Goal: Task Accomplishment & Management: Manage account settings

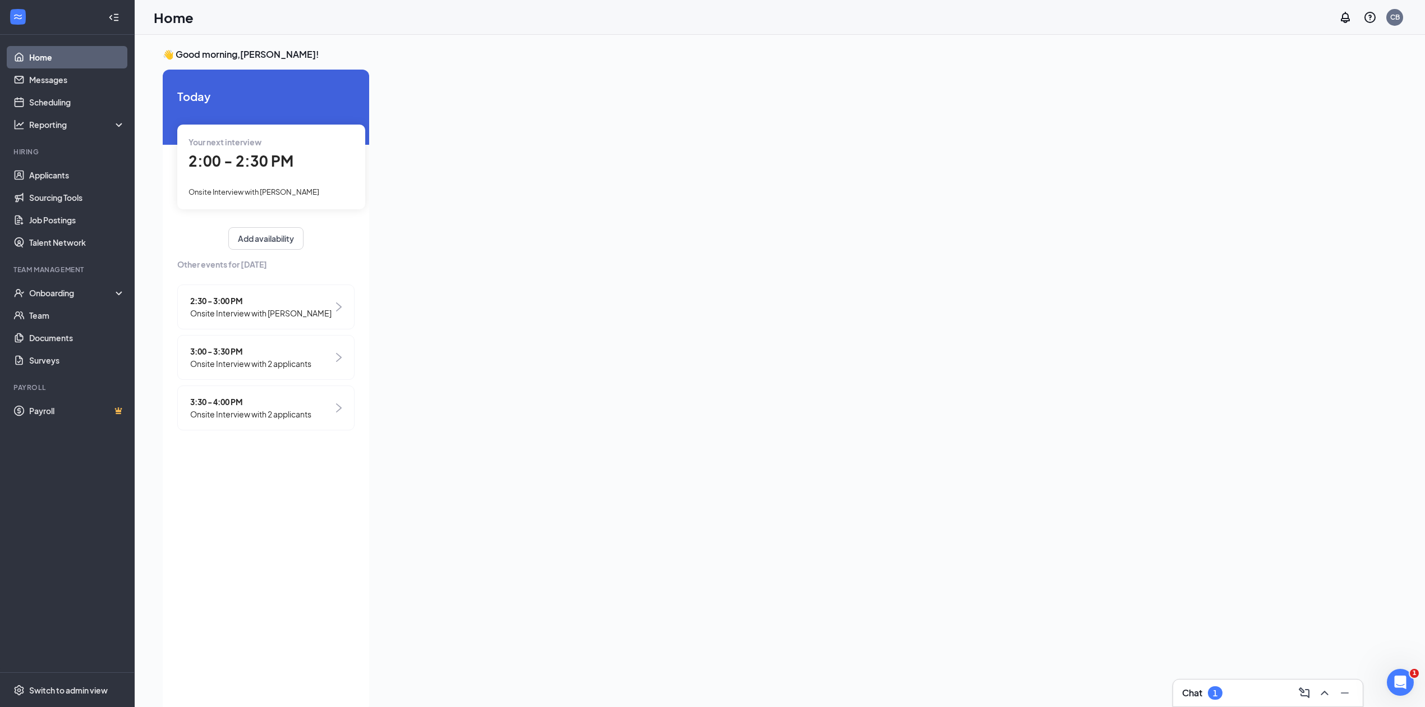
click at [304, 308] on span "Onsite Interview with [PERSON_NAME]" at bounding box center [260, 313] width 141 height 12
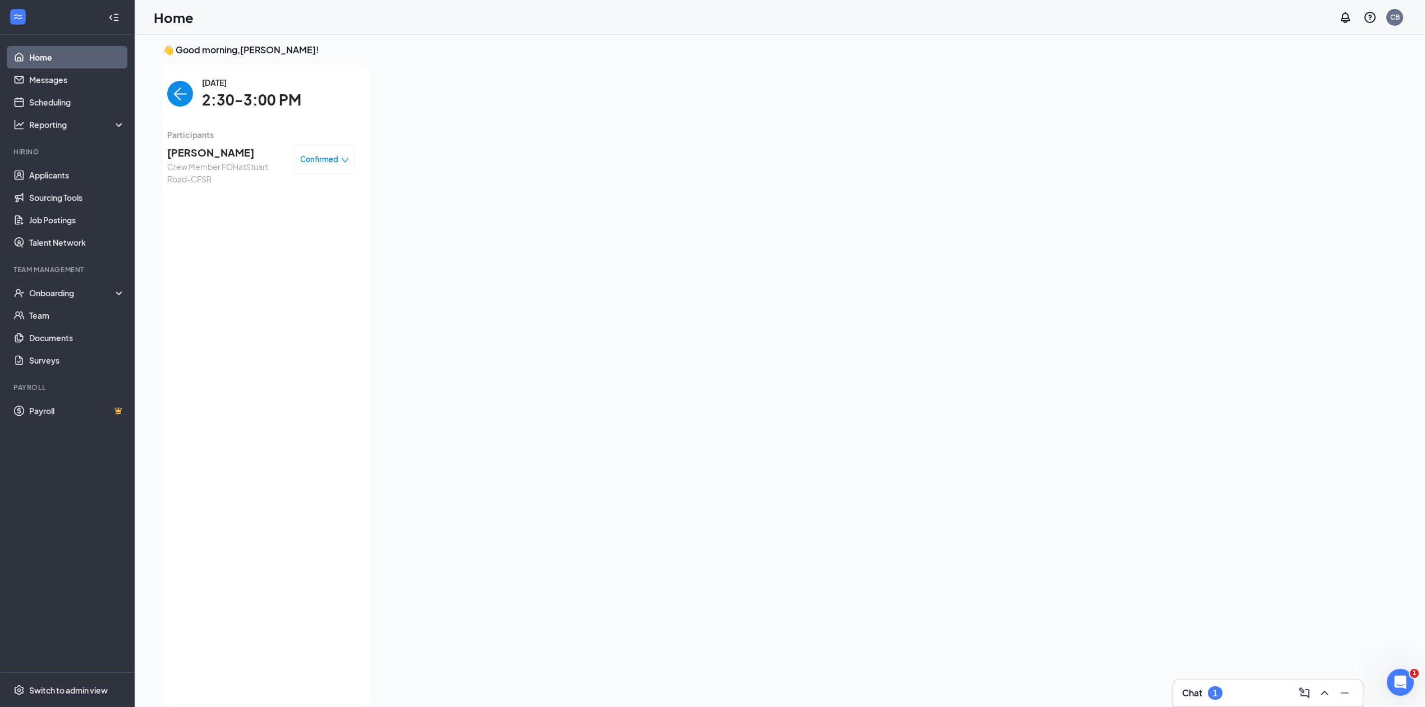
click at [171, 93] on img "back-button" at bounding box center [180, 94] width 26 height 26
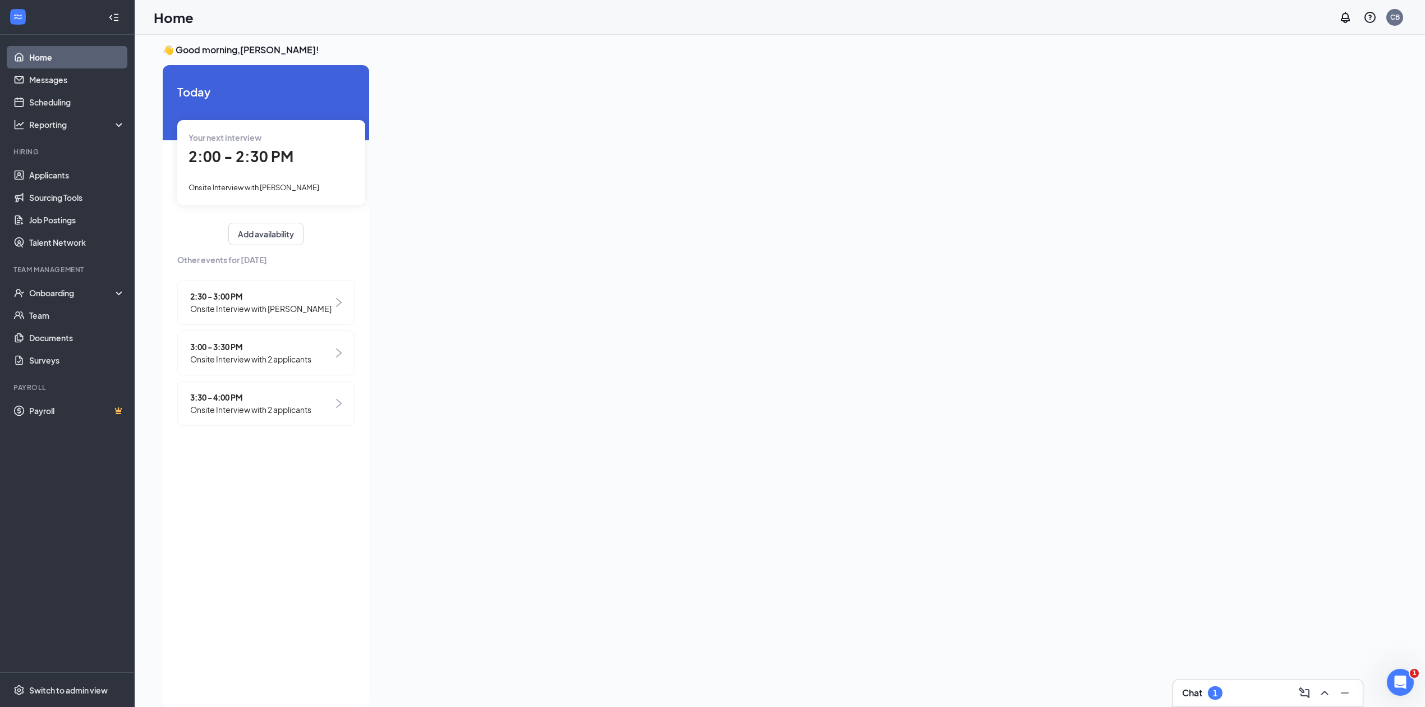
click at [296, 353] on span "3:00 - 3:30 PM" at bounding box center [250, 347] width 121 height 12
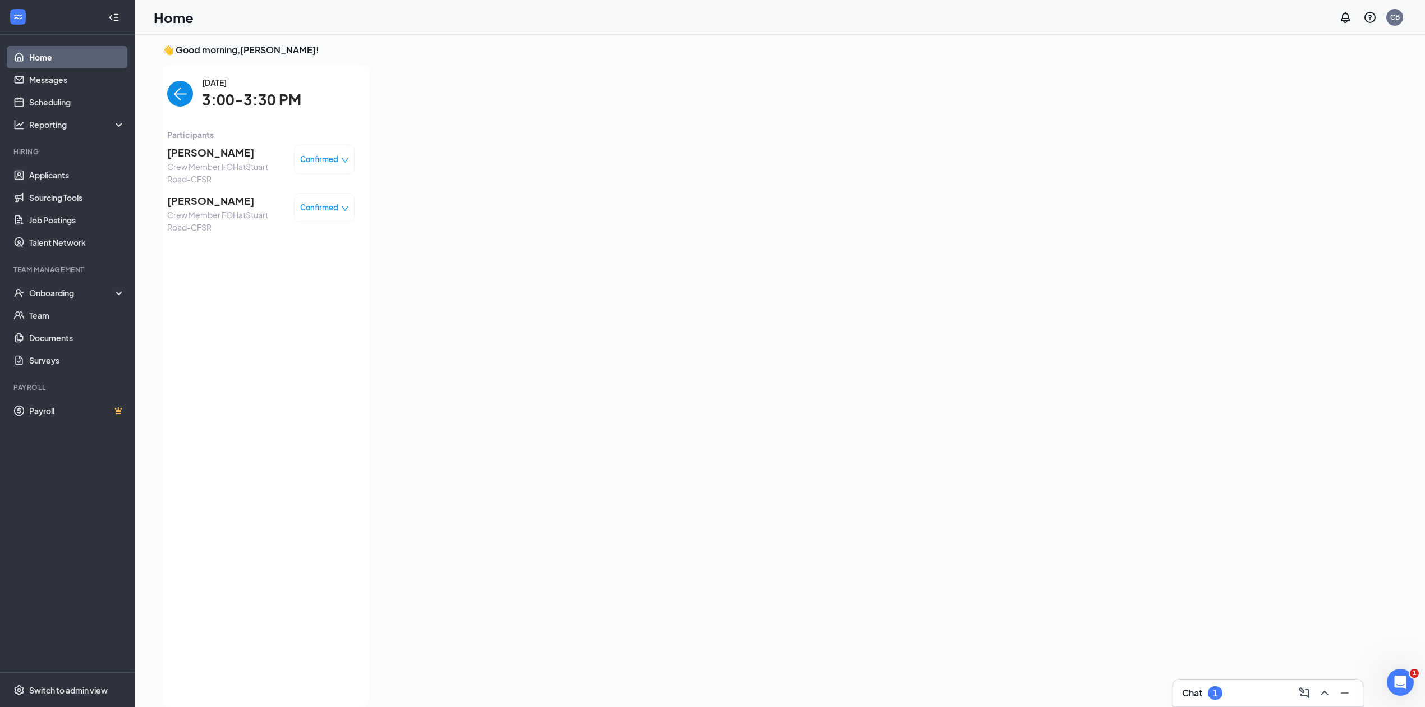
click at [182, 98] on img "back-button" at bounding box center [180, 94] width 26 height 26
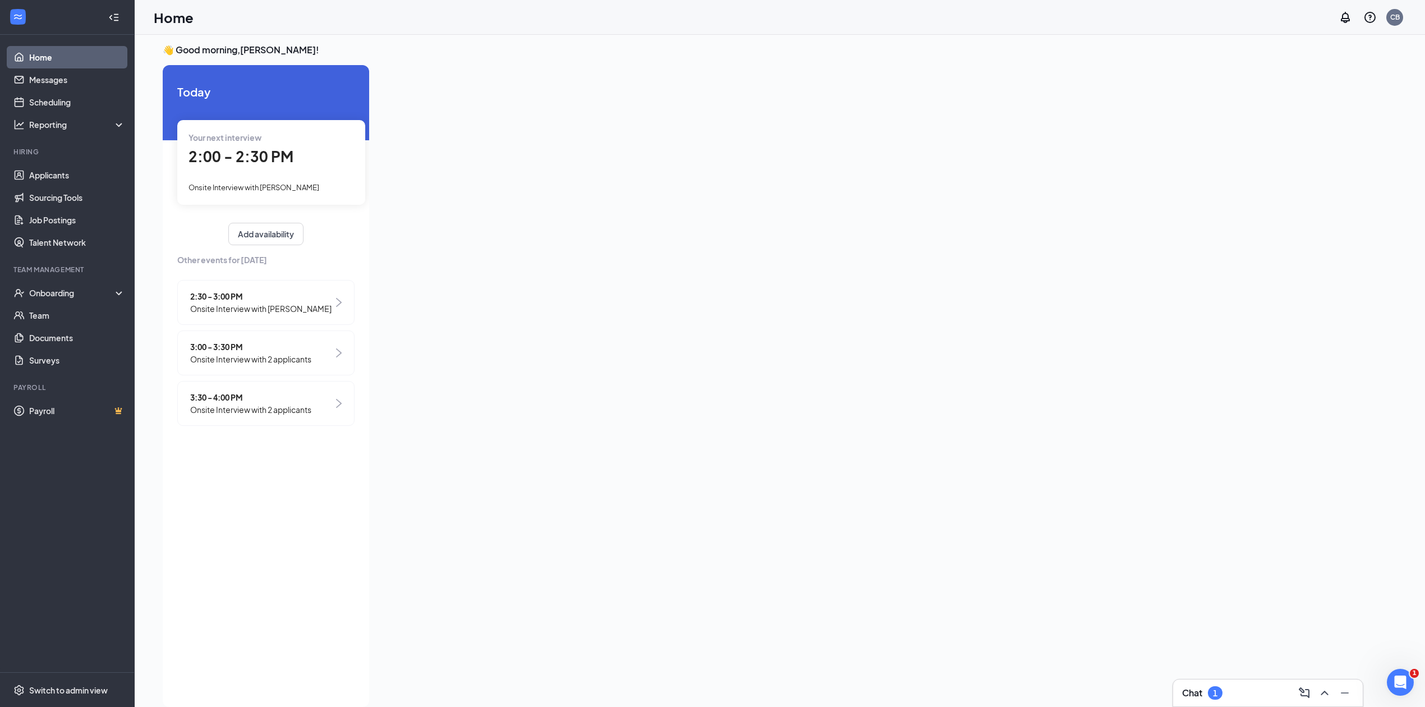
click at [318, 402] on div "3:30 - 4:00 PM Onsite Interview with 2 applicants" at bounding box center [265, 403] width 177 height 45
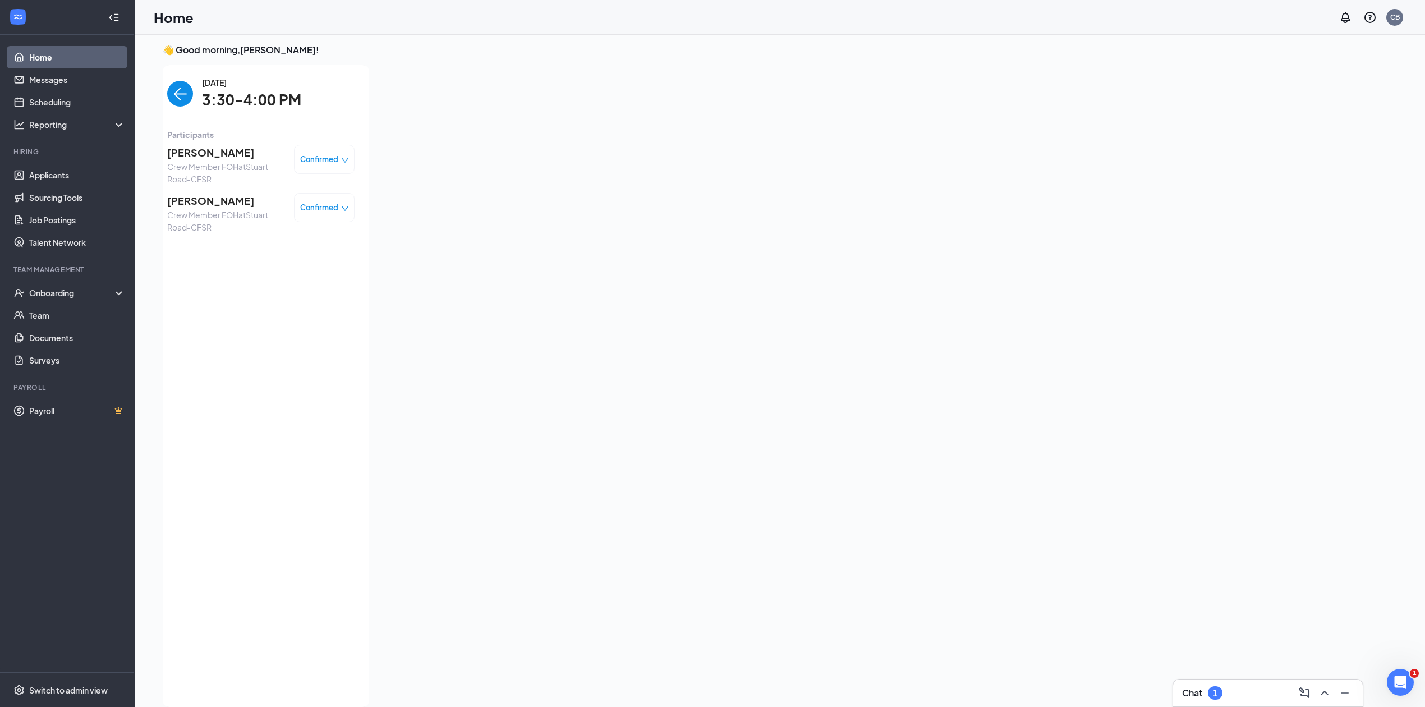
click at [185, 86] on img "back-button" at bounding box center [180, 94] width 26 height 26
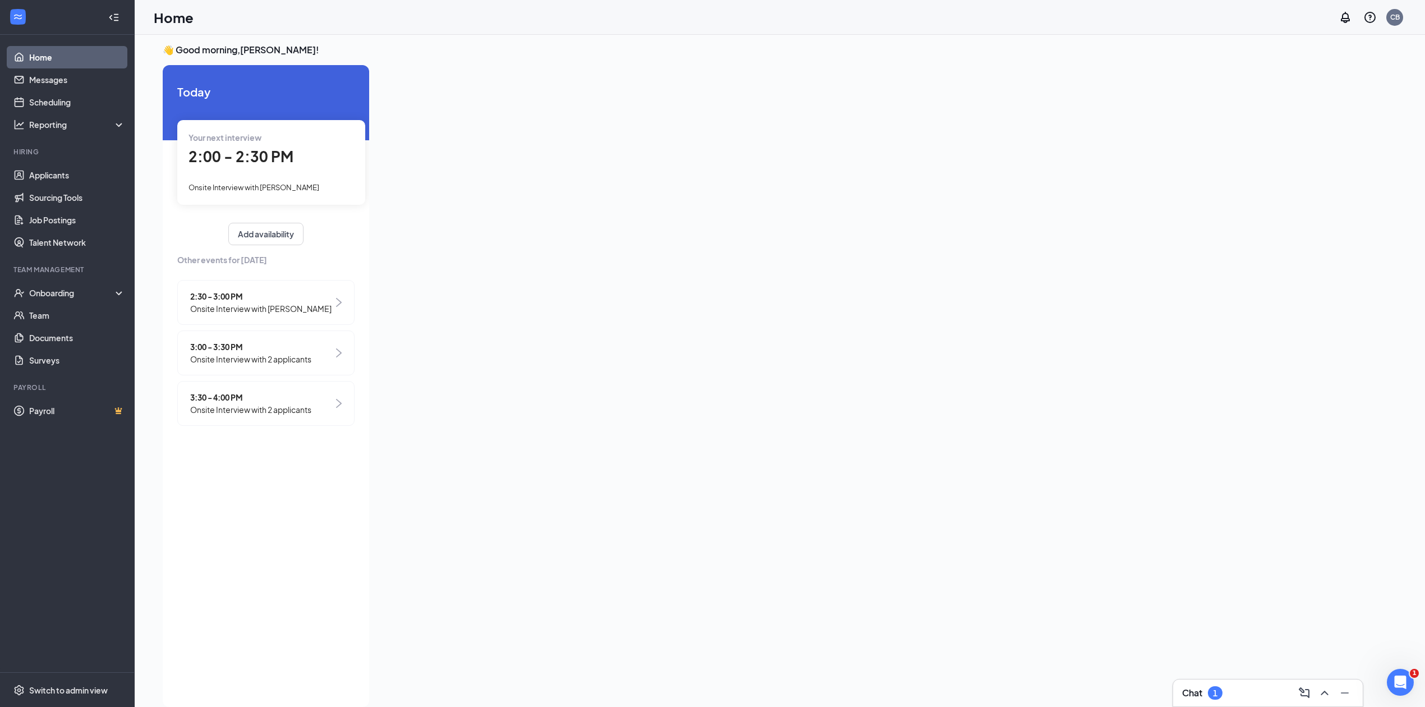
click at [309, 290] on span "2:30 - 3:00 PM" at bounding box center [260, 296] width 141 height 12
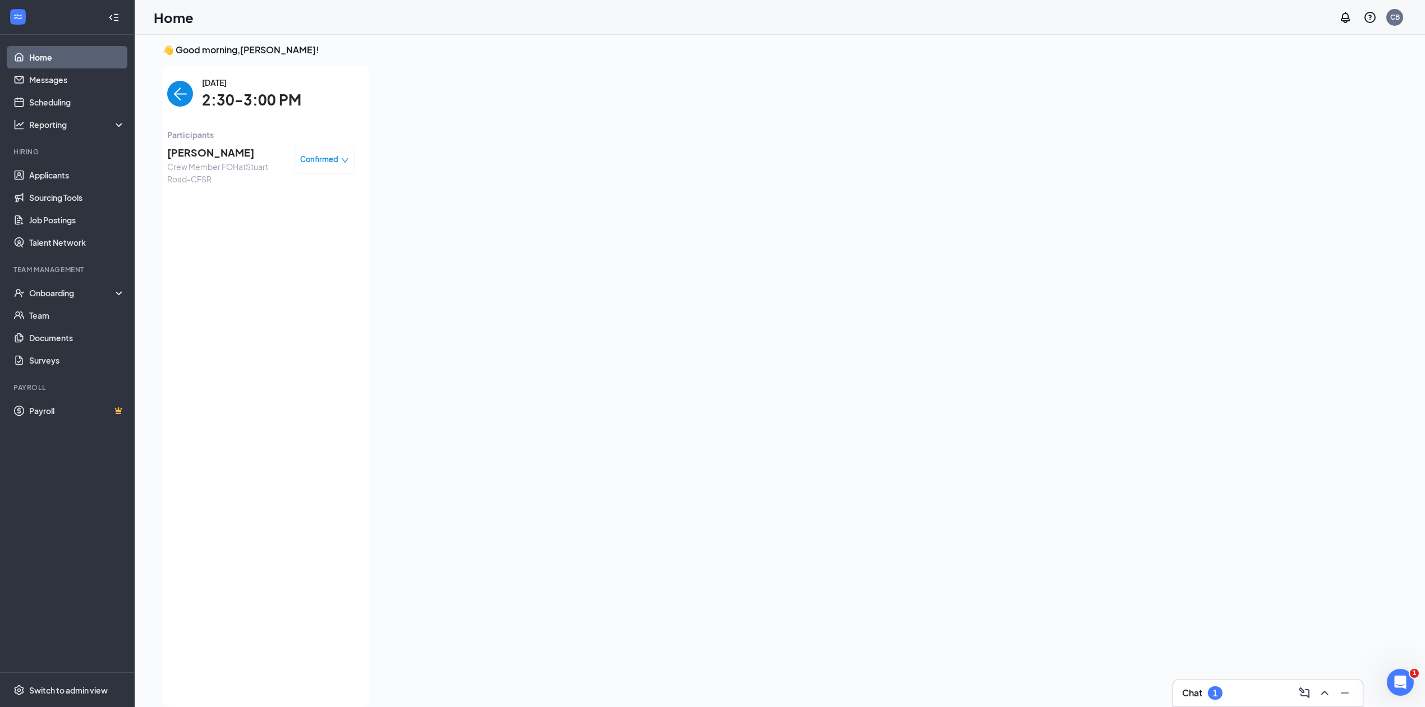
click at [252, 157] on span "[PERSON_NAME]" at bounding box center [226, 153] width 118 height 16
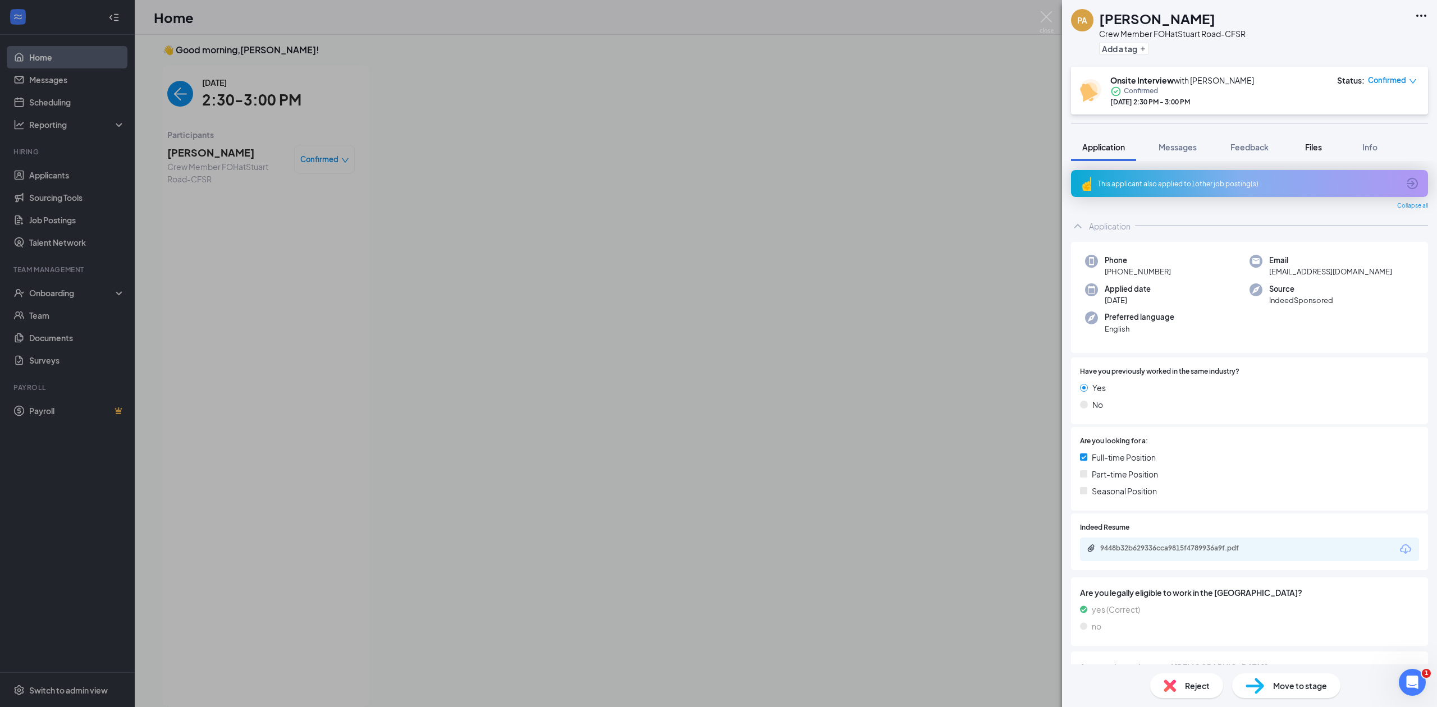
click at [1331, 149] on button "Files" at bounding box center [1313, 147] width 45 height 28
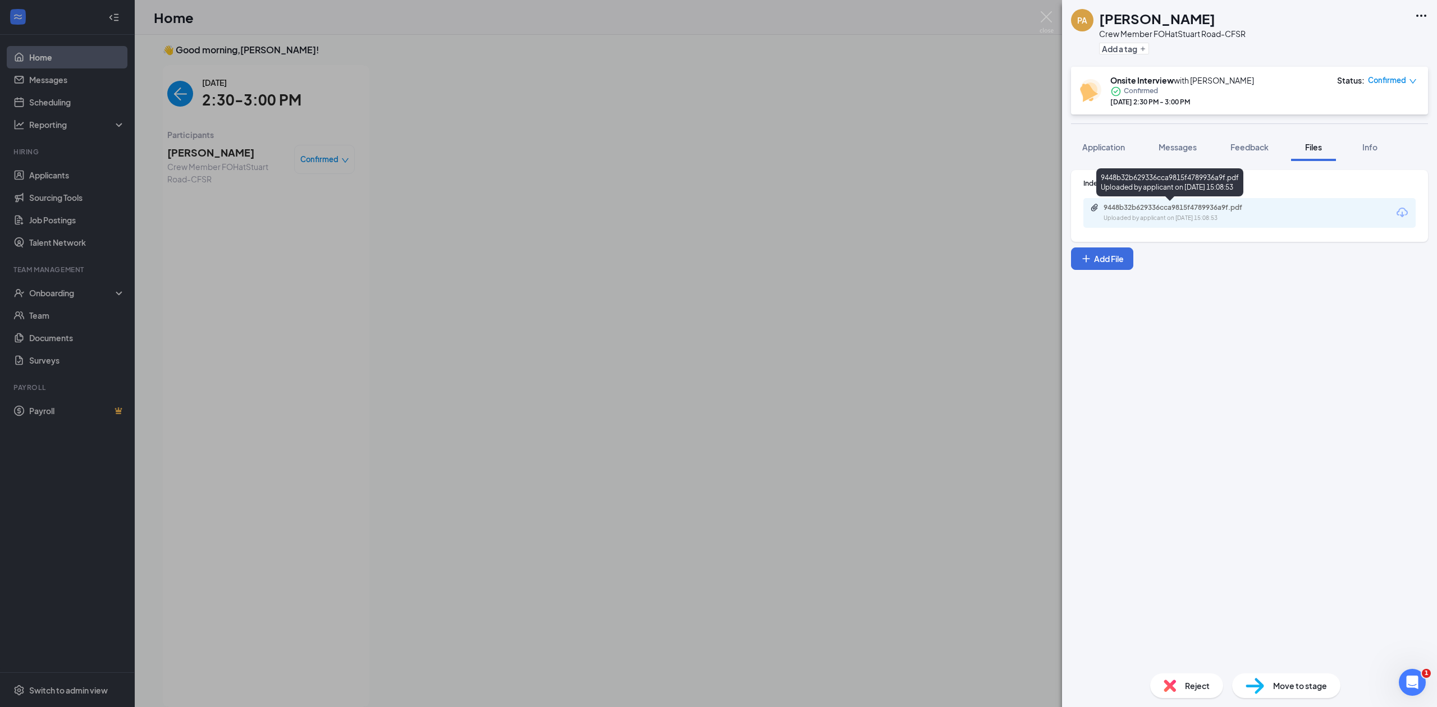
click at [1267, 207] on div "9448b32b629336cca9815f4789936a9f.pdf" at bounding box center [1181, 207] width 182 height 9
click at [783, 288] on div "PA [PERSON_NAME] Crew Member FOH at [GEOGRAPHIC_DATA]-CFSR Add a tag Onsite Int…" at bounding box center [718, 353] width 1437 height 707
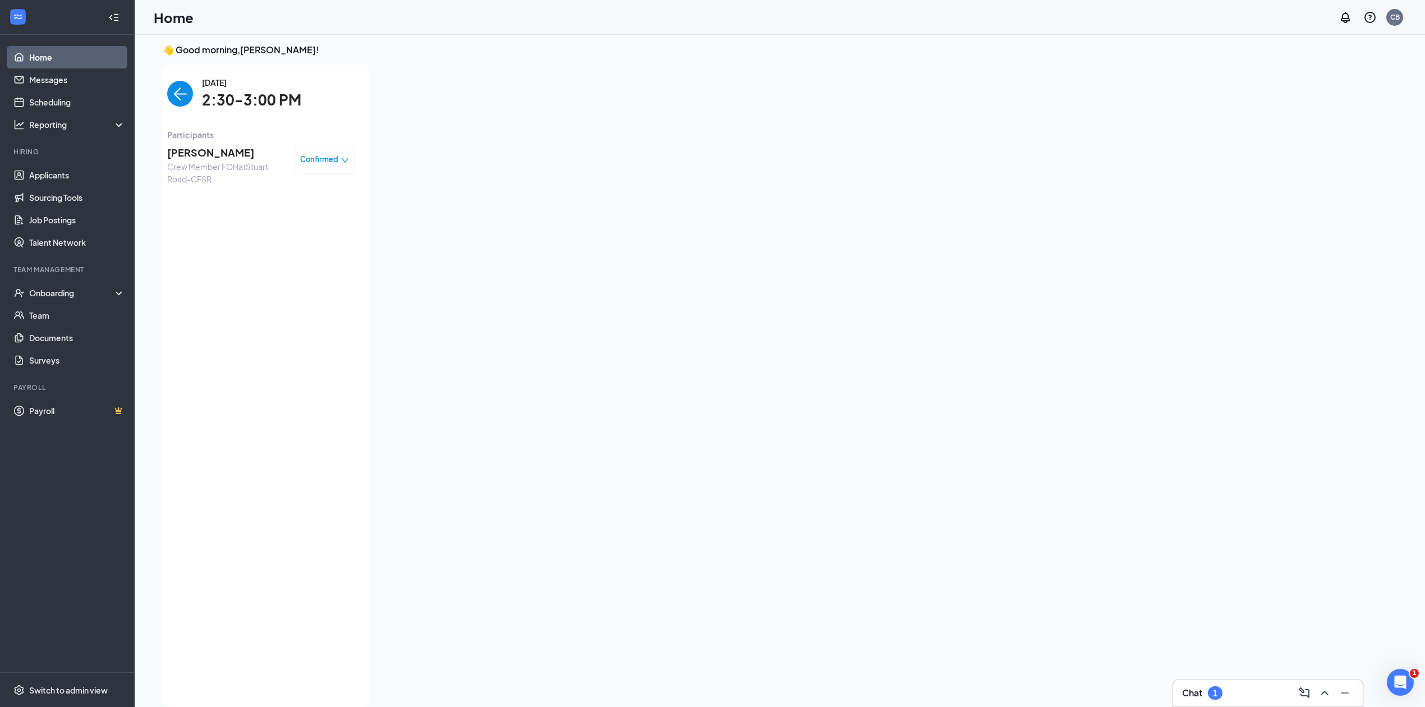
click at [174, 90] on img "back-button" at bounding box center [180, 94] width 26 height 26
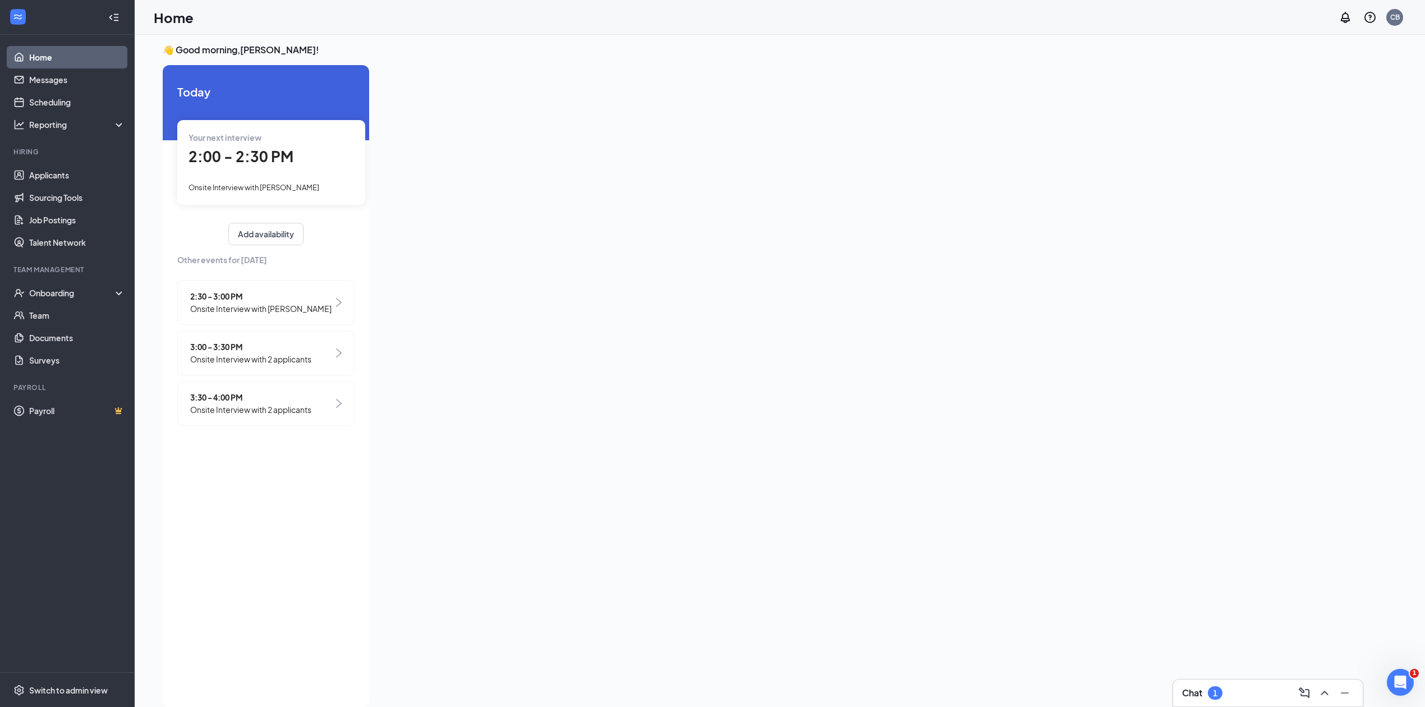
click at [250, 348] on div "3:00 - 3:30 PM Onsite Interview with 2 applicants" at bounding box center [265, 353] width 177 height 45
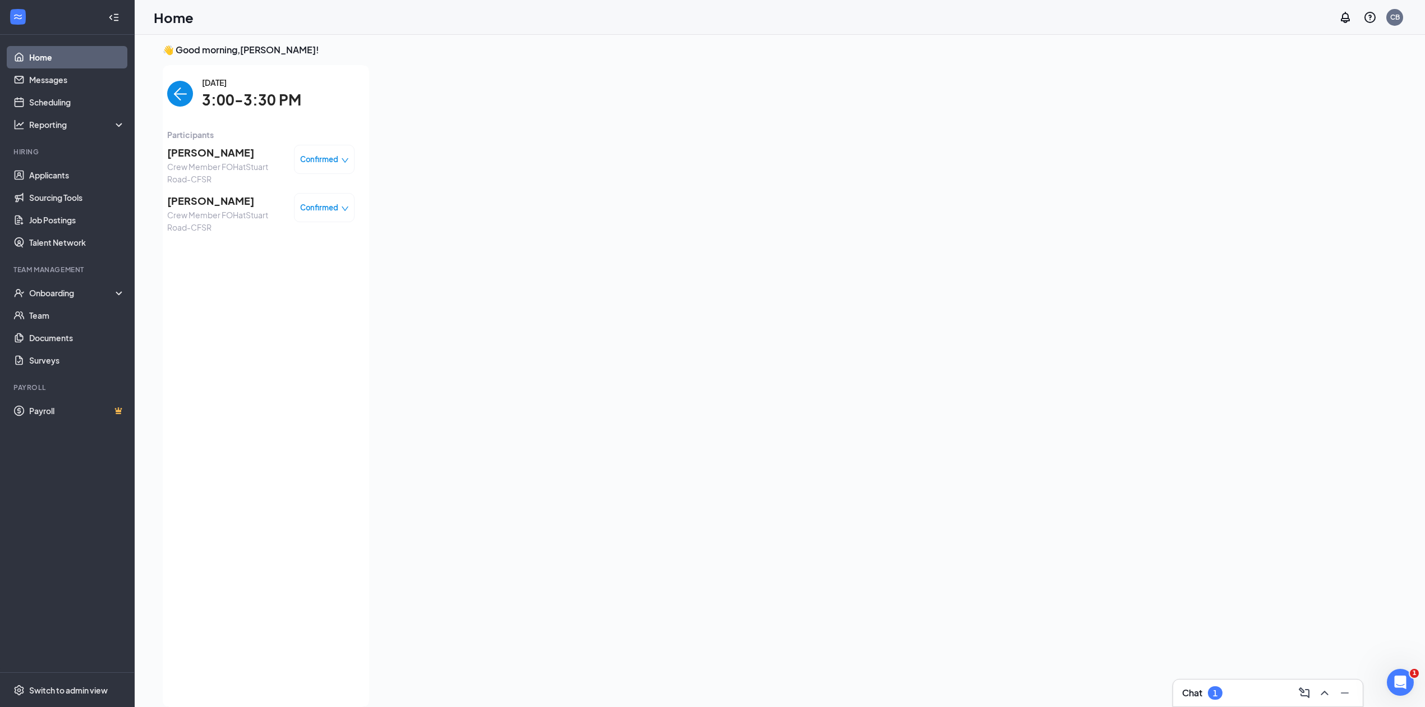
click at [253, 153] on span "[PERSON_NAME]" at bounding box center [226, 153] width 118 height 16
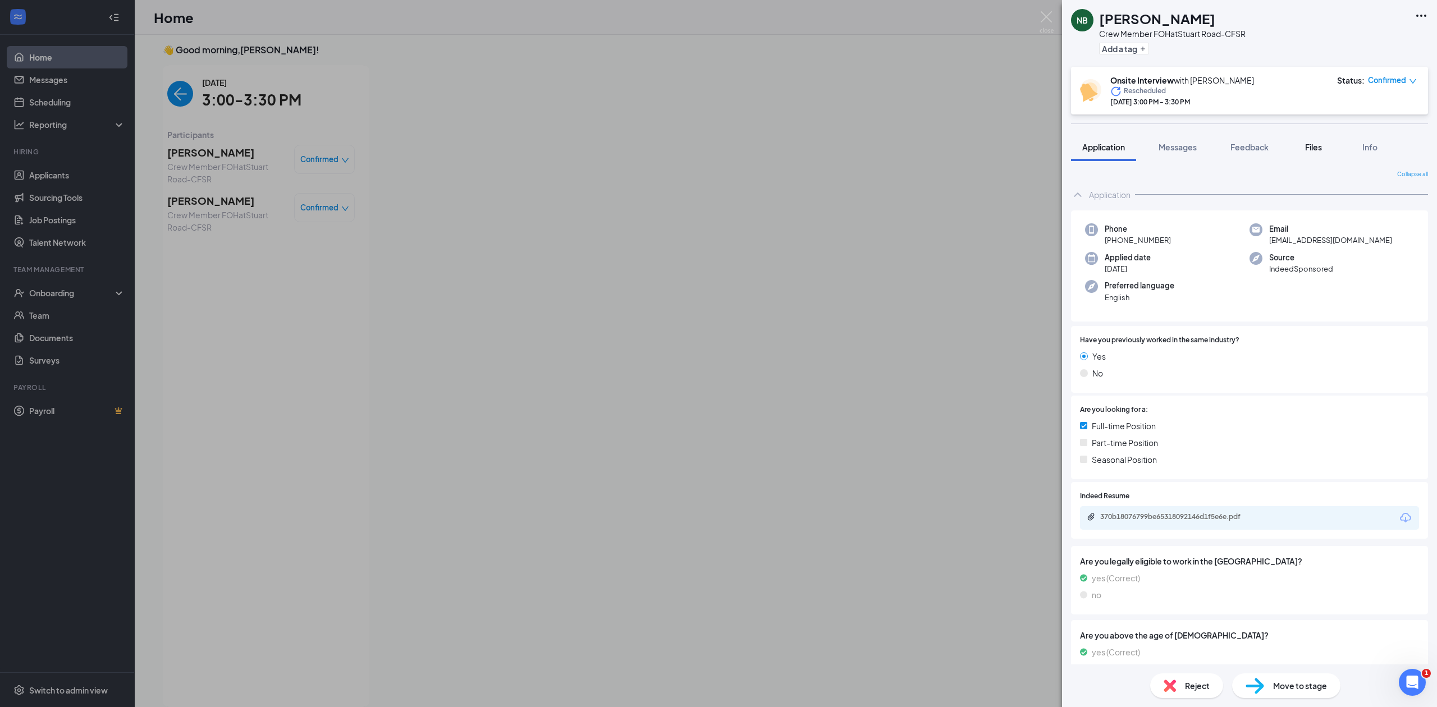
click at [1304, 146] on div "Files" at bounding box center [1313, 146] width 22 height 11
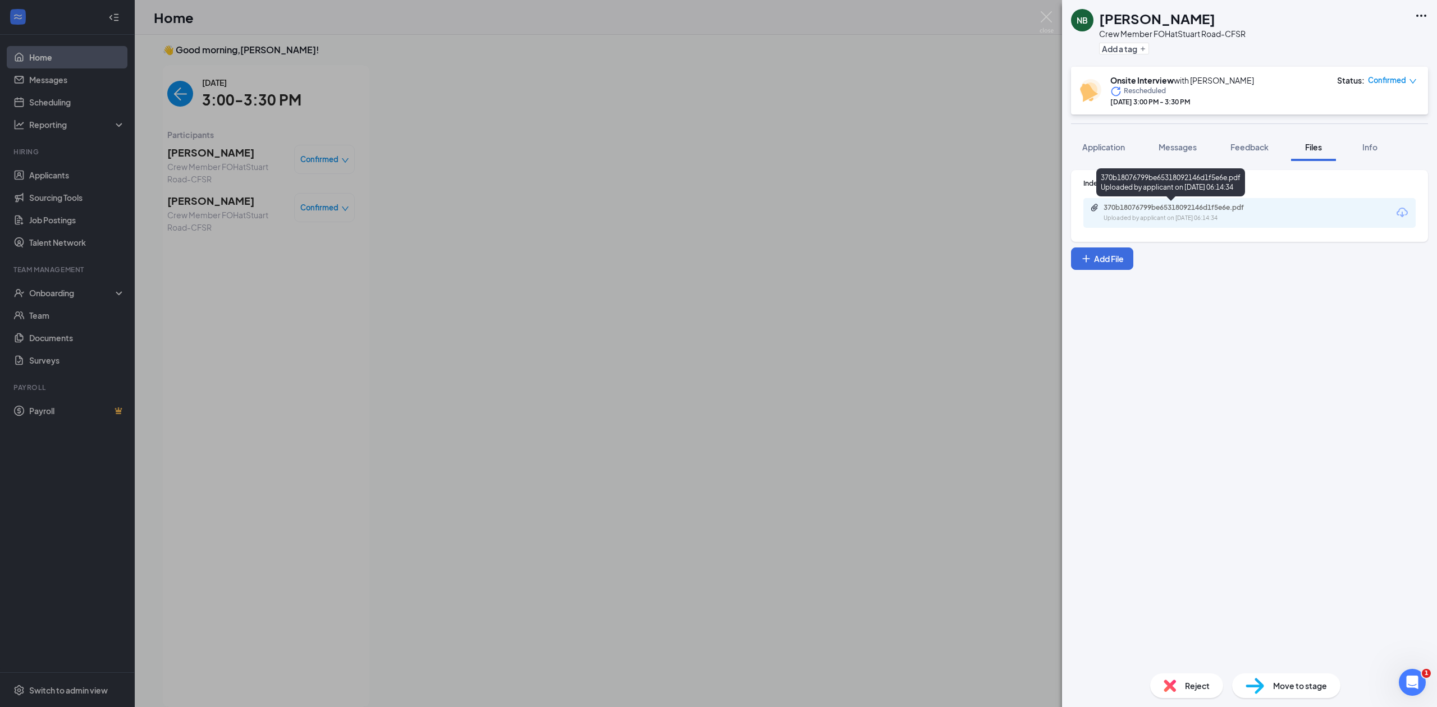
click at [1249, 210] on div "370b18076799be65318092146d1f5e6e.pdf" at bounding box center [1181, 207] width 157 height 9
click at [678, 162] on div "NB [PERSON_NAME] Crew Member FOH at [GEOGRAPHIC_DATA]-CFSR Add a tag Onsite Int…" at bounding box center [718, 353] width 1437 height 707
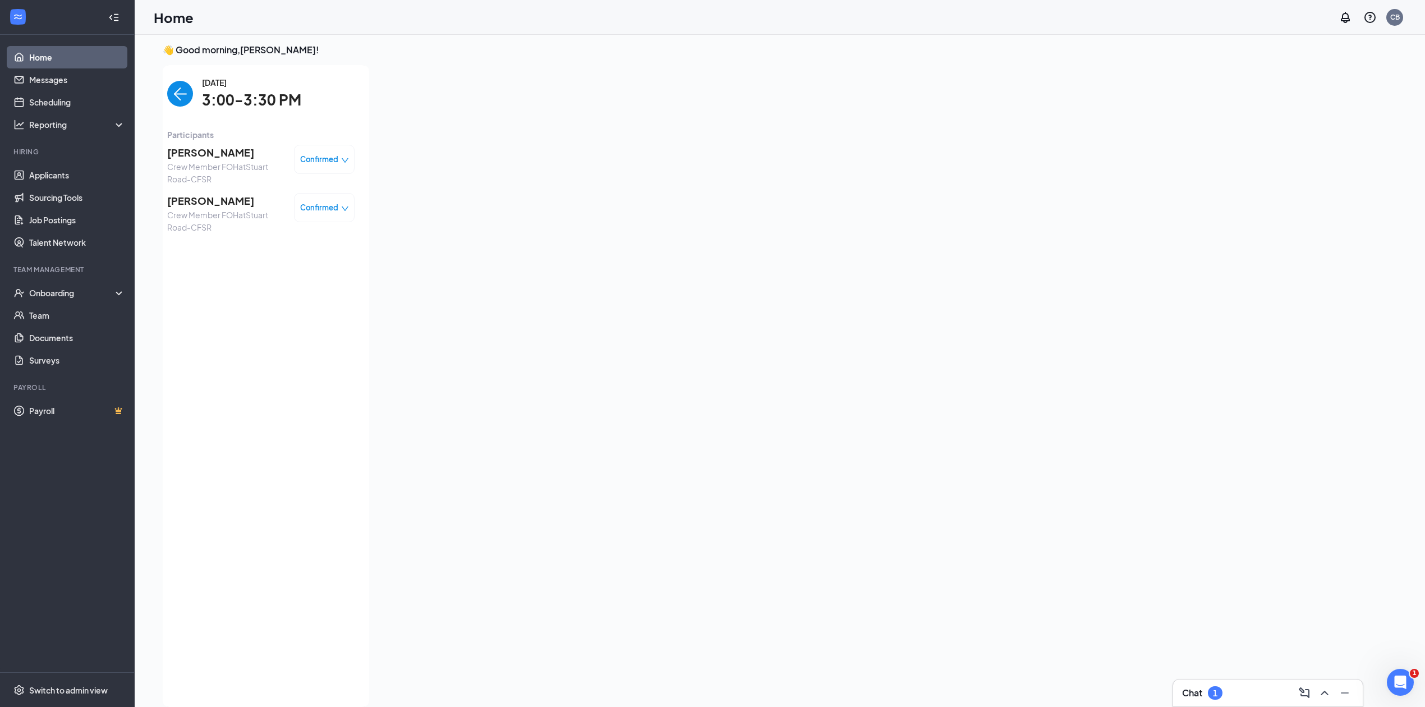
click at [236, 205] on span "[PERSON_NAME]" at bounding box center [226, 201] width 118 height 16
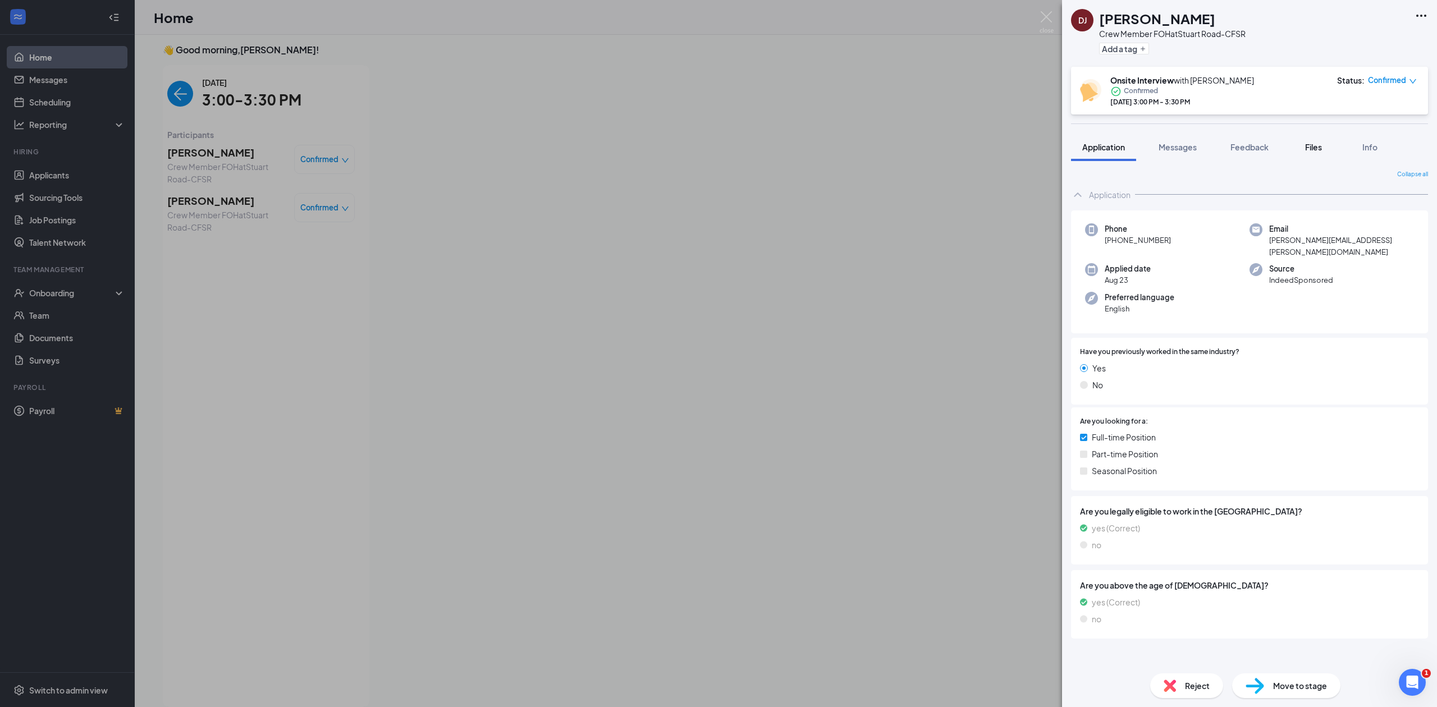
click at [1304, 144] on div "Files" at bounding box center [1313, 146] width 22 height 11
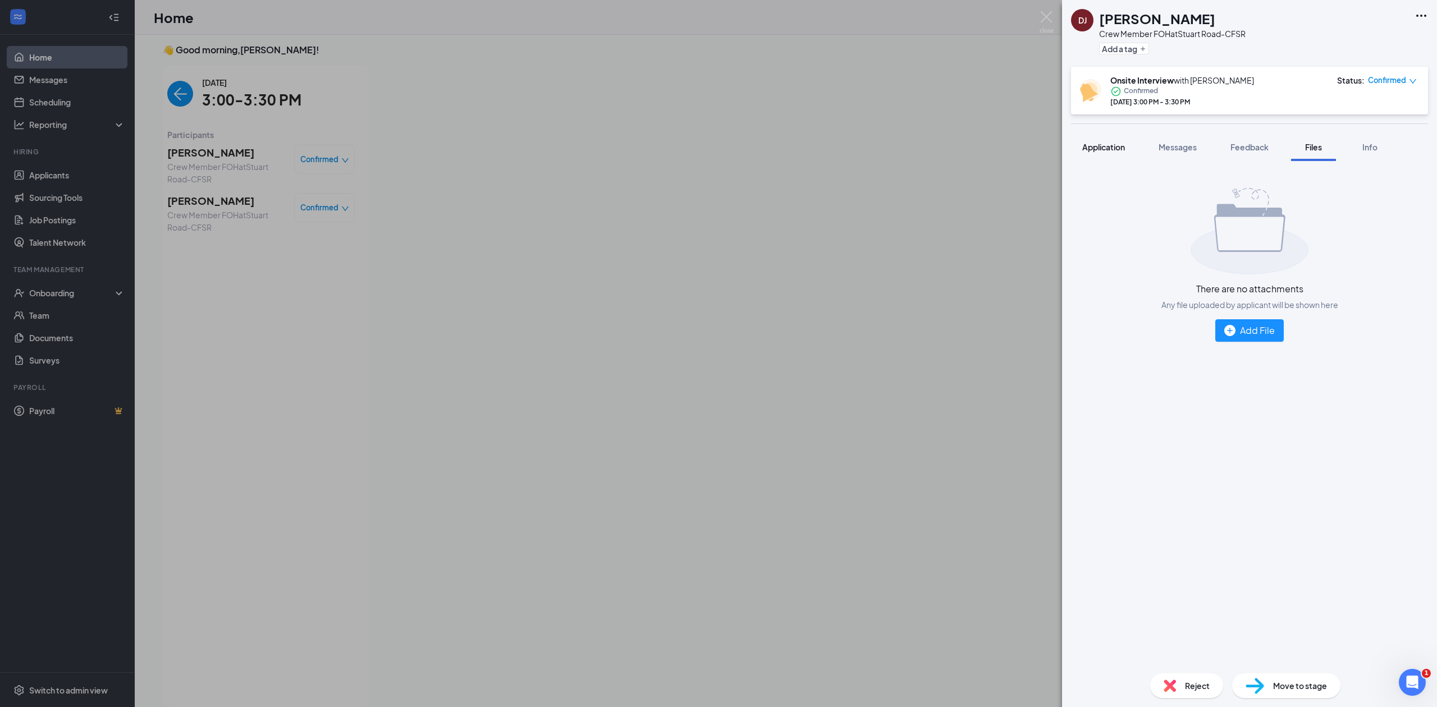
click at [1093, 146] on span "Application" at bounding box center [1103, 147] width 43 height 10
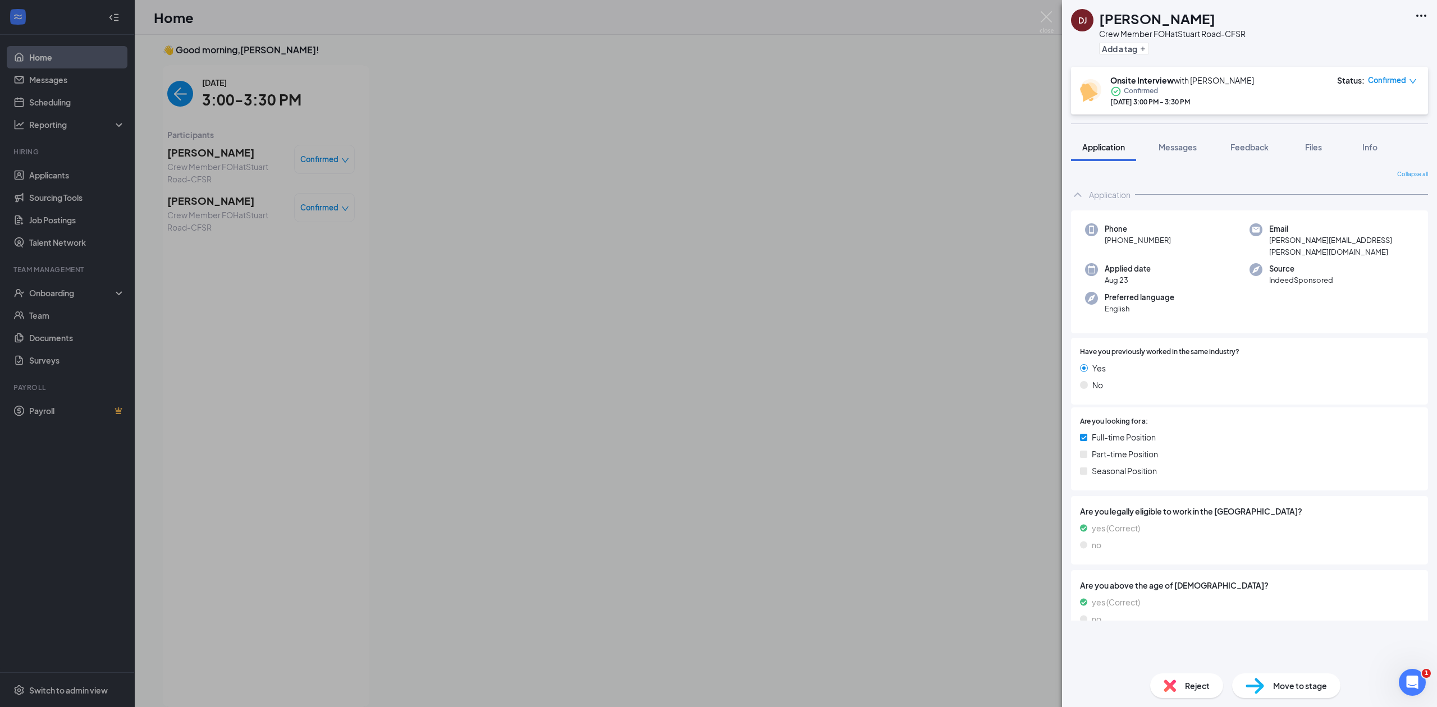
click at [591, 117] on div "DJ [PERSON_NAME] Crew Member FOH at [GEOGRAPHIC_DATA]-CFSR Add a tag Onsite Int…" at bounding box center [718, 353] width 1437 height 707
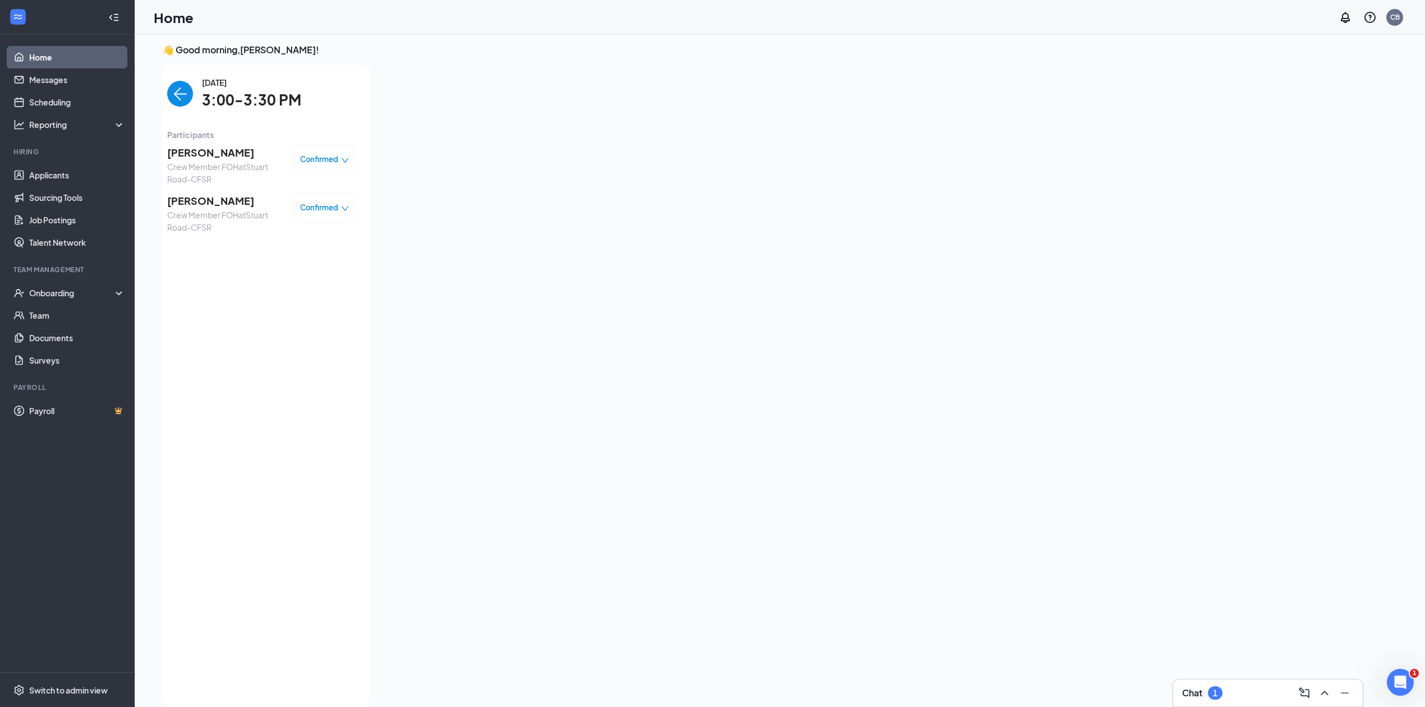
click at [182, 93] on img "back-button" at bounding box center [180, 94] width 26 height 26
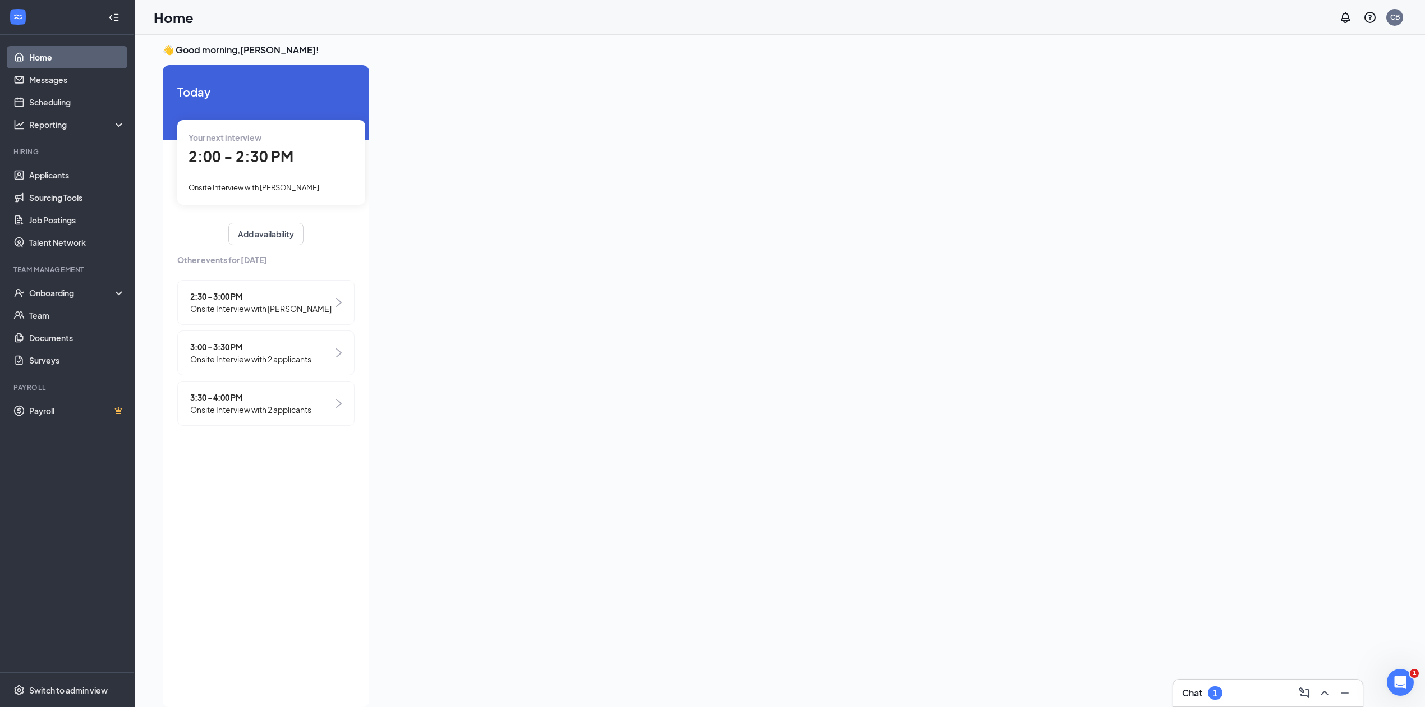
click at [203, 403] on span "3:30 - 4:00 PM" at bounding box center [250, 397] width 121 height 12
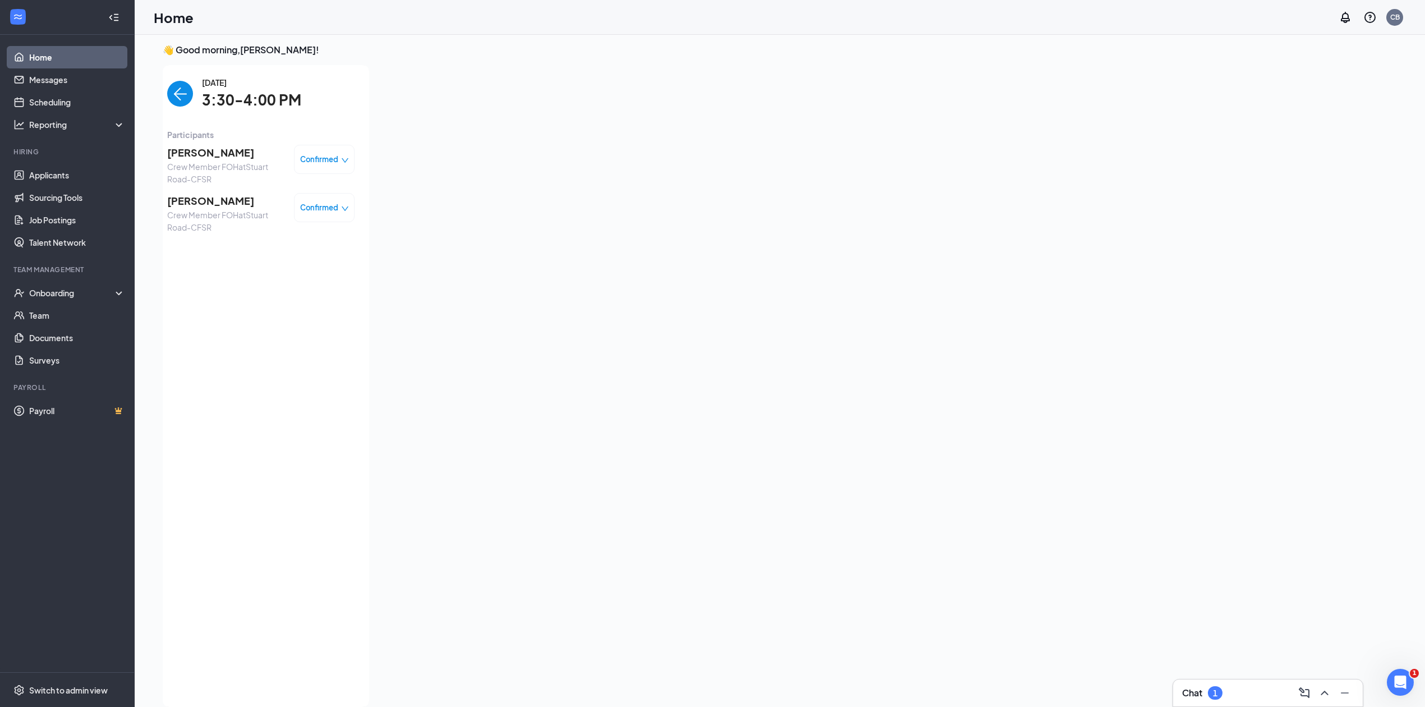
click at [255, 157] on span "[PERSON_NAME]" at bounding box center [226, 153] width 118 height 16
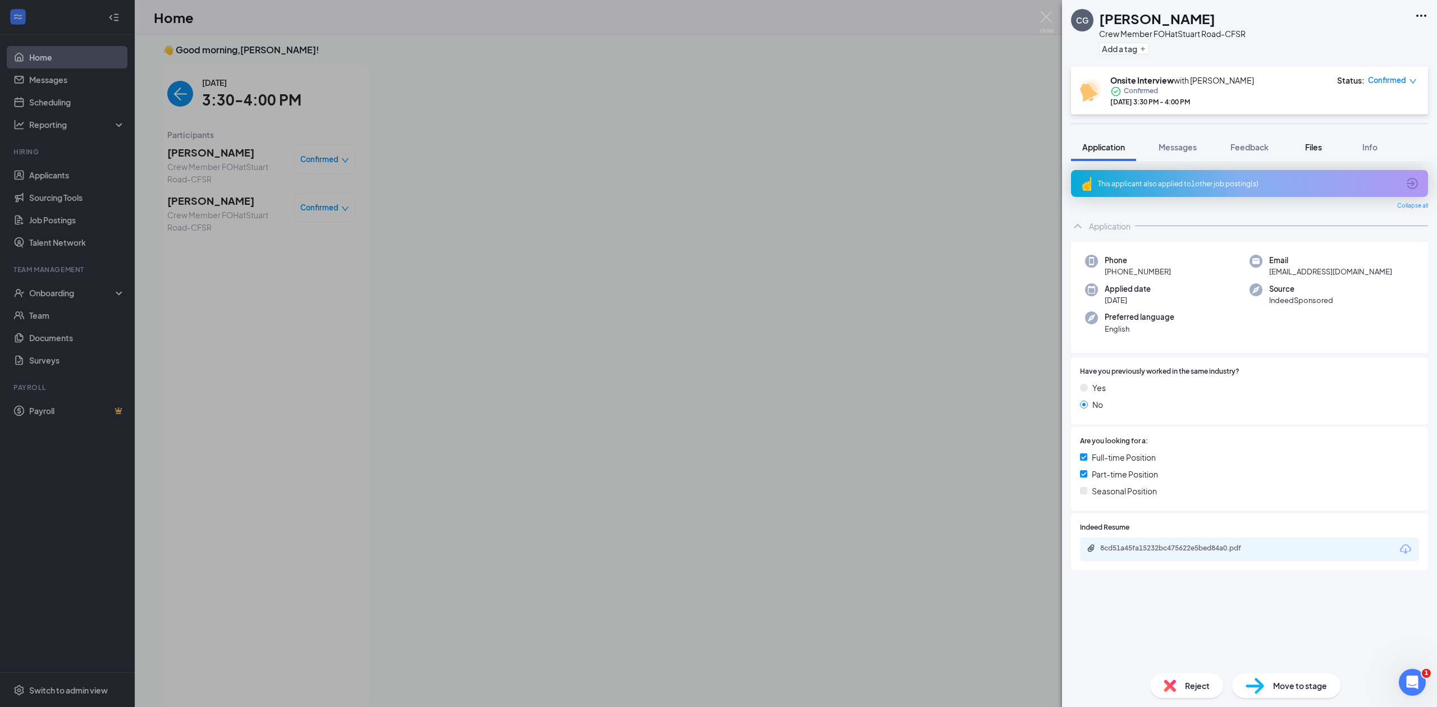
click at [1316, 150] on span "Files" at bounding box center [1313, 147] width 17 height 10
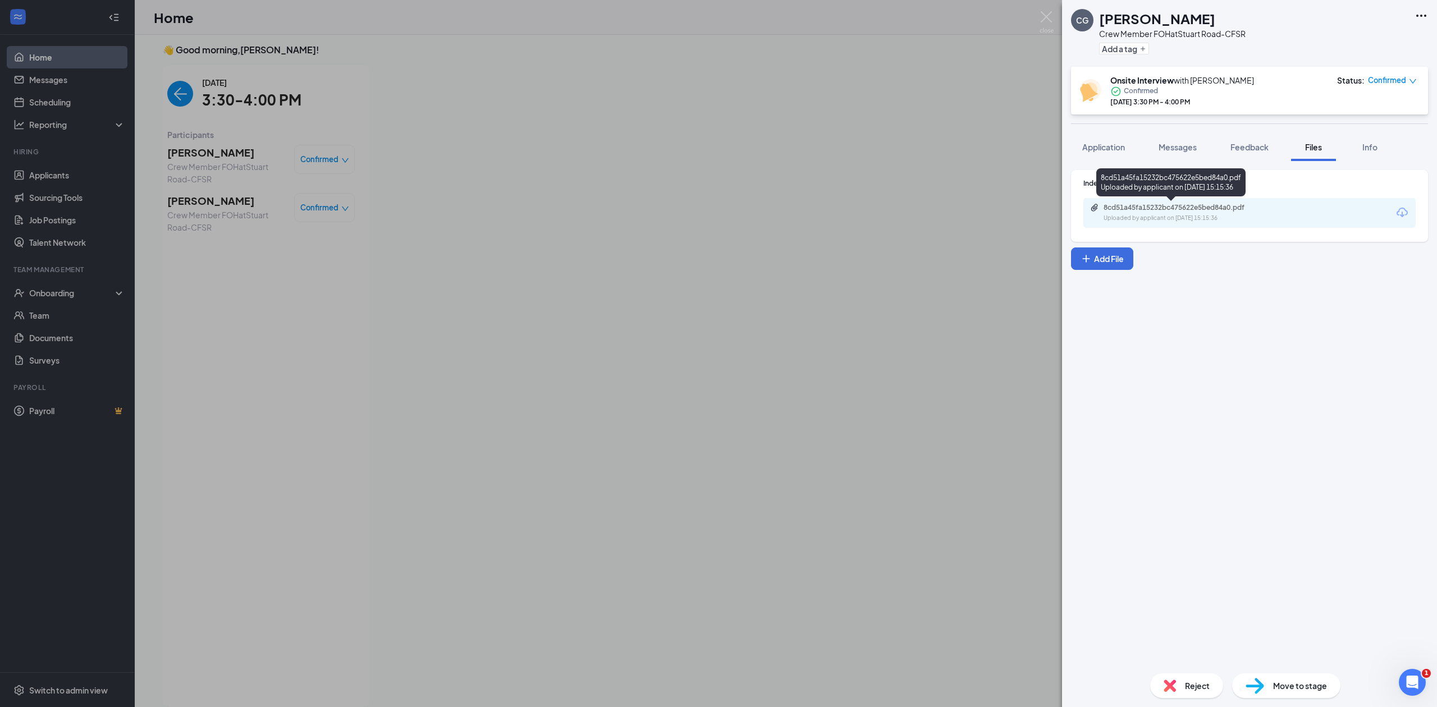
click at [1244, 212] on div "8cd51a45fa15232bc475622e5bed84a0.pdf Uploaded by applicant on [DATE] 15:15:36" at bounding box center [1181, 213] width 182 height 20
click at [575, 205] on div "CG [PERSON_NAME] Crew Member FOH at [GEOGRAPHIC_DATA]-CFSR Add a tag Onsite Int…" at bounding box center [718, 353] width 1437 height 707
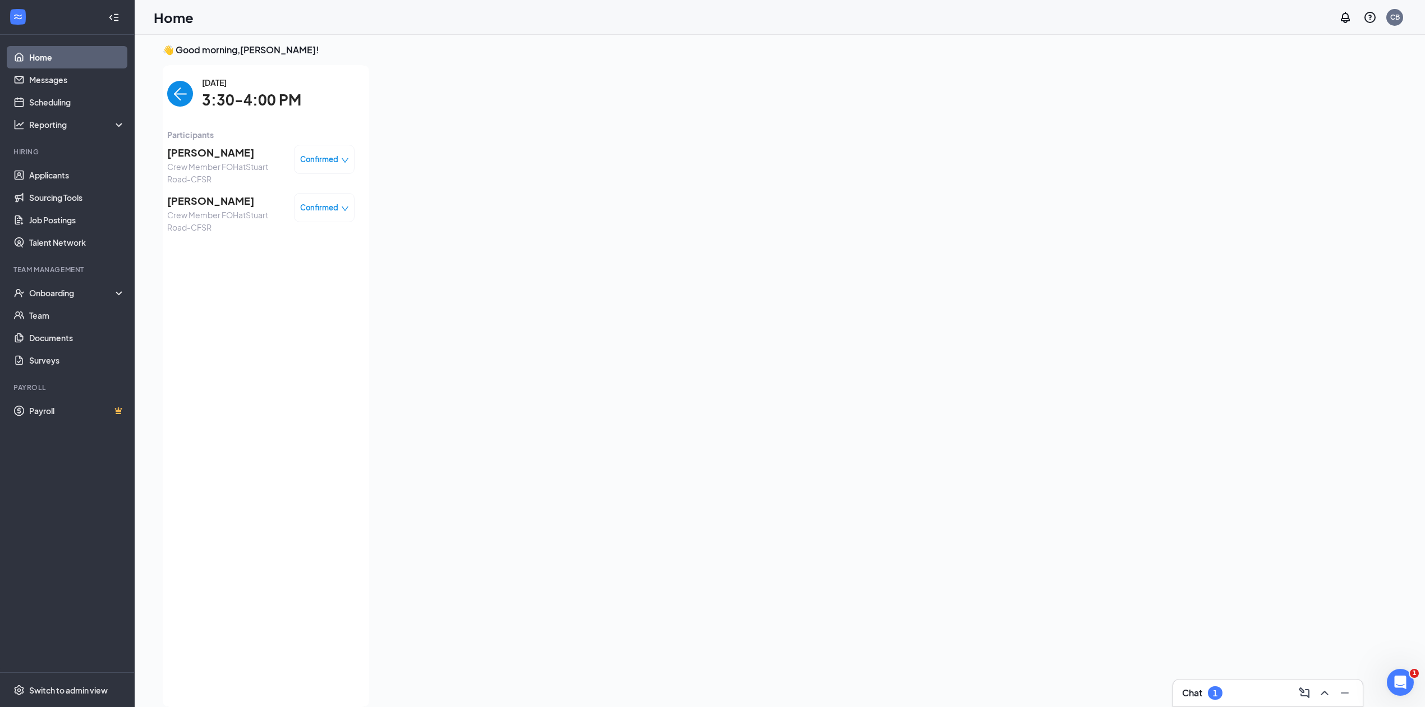
click at [228, 196] on span "[PERSON_NAME]" at bounding box center [226, 201] width 118 height 16
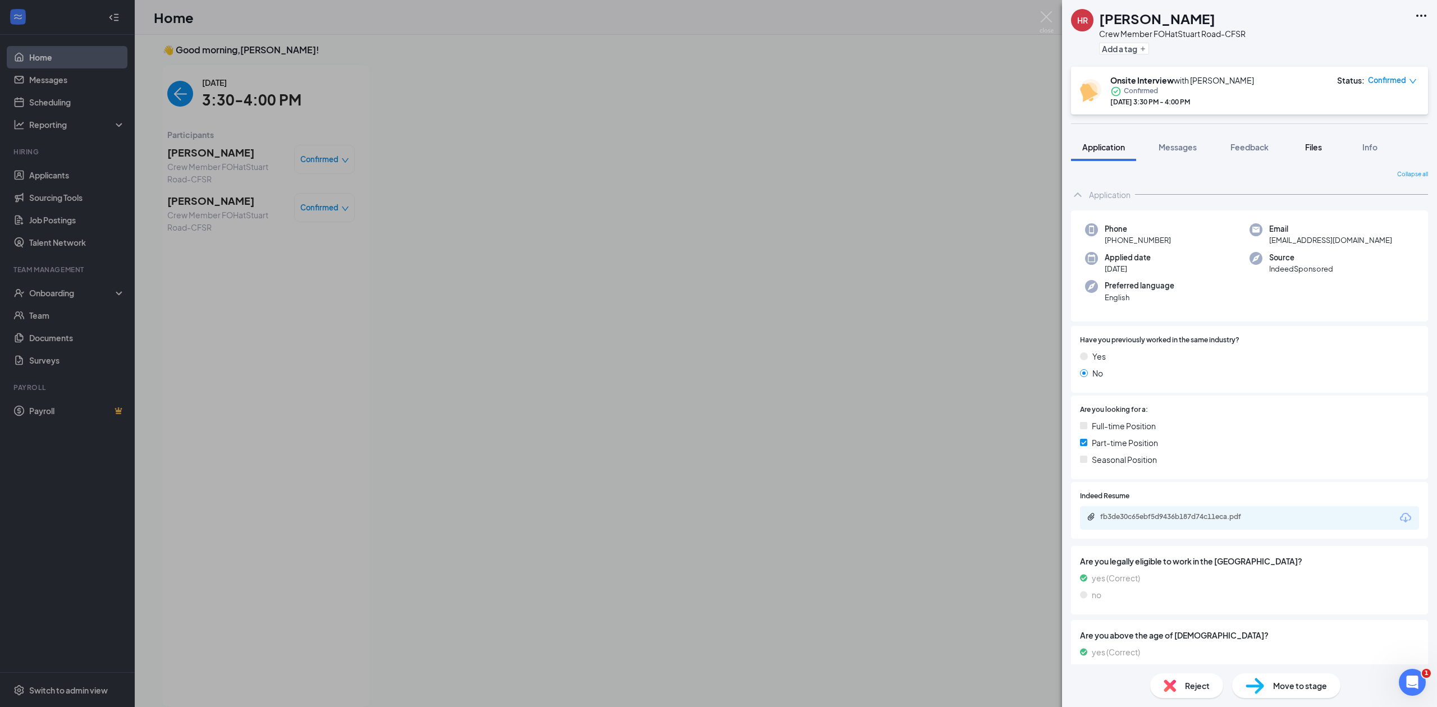
click at [1328, 150] on button "Files" at bounding box center [1313, 147] width 45 height 28
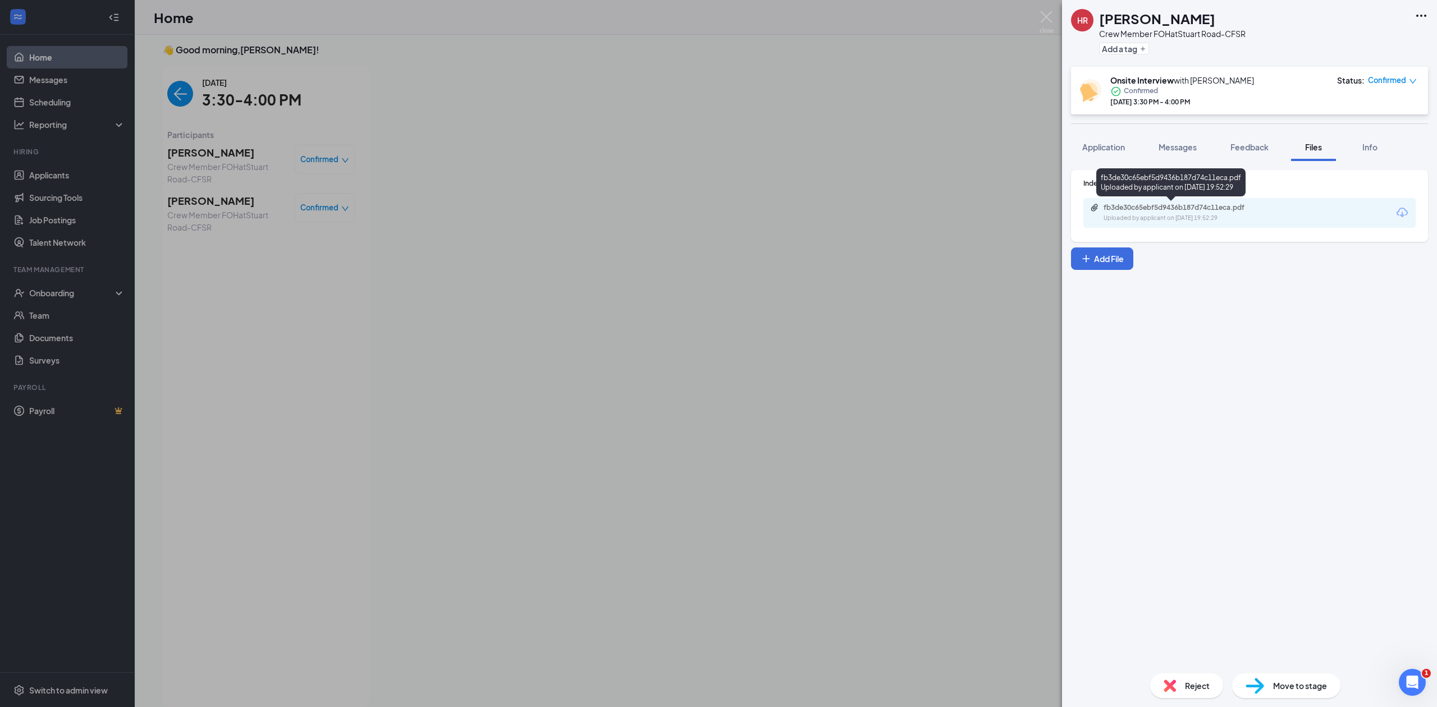
click at [1264, 220] on div "Uploaded by applicant on [DATE] 19:52:29" at bounding box center [1187, 218] width 168 height 9
click at [438, 92] on div "HR [PERSON_NAME] Crew Member FOH at [GEOGRAPHIC_DATA]-CFSR Add a tag Onsite Int…" at bounding box center [718, 353] width 1437 height 707
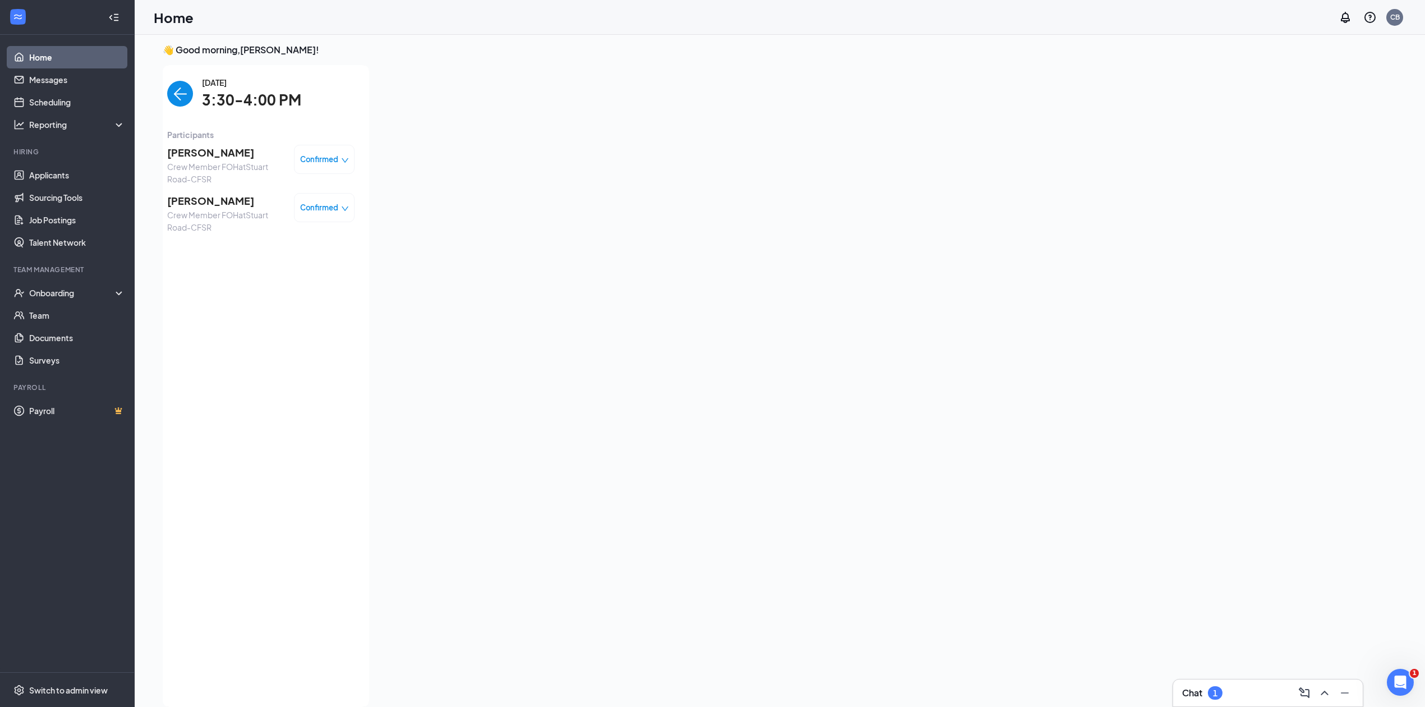
click at [173, 86] on img "back-button" at bounding box center [180, 94] width 26 height 26
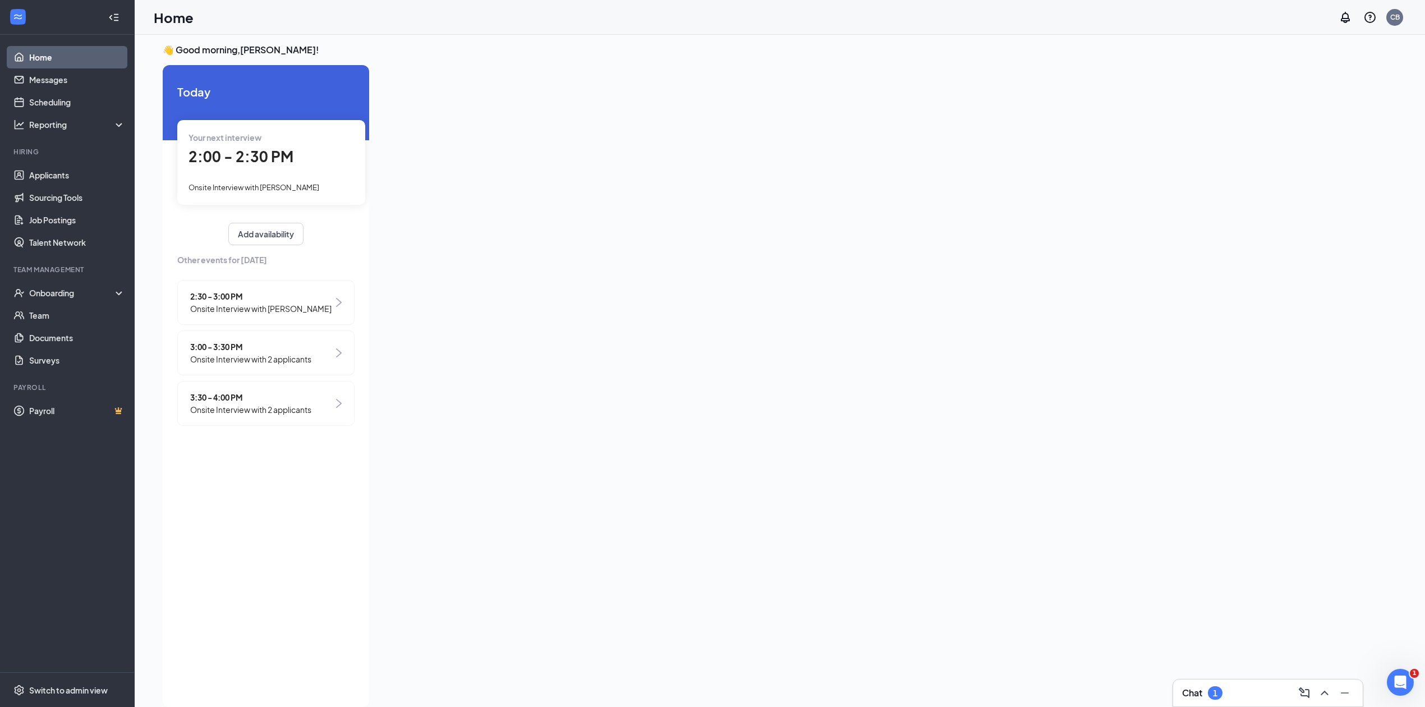
click at [268, 353] on span "3:00 - 3:30 PM" at bounding box center [250, 347] width 121 height 12
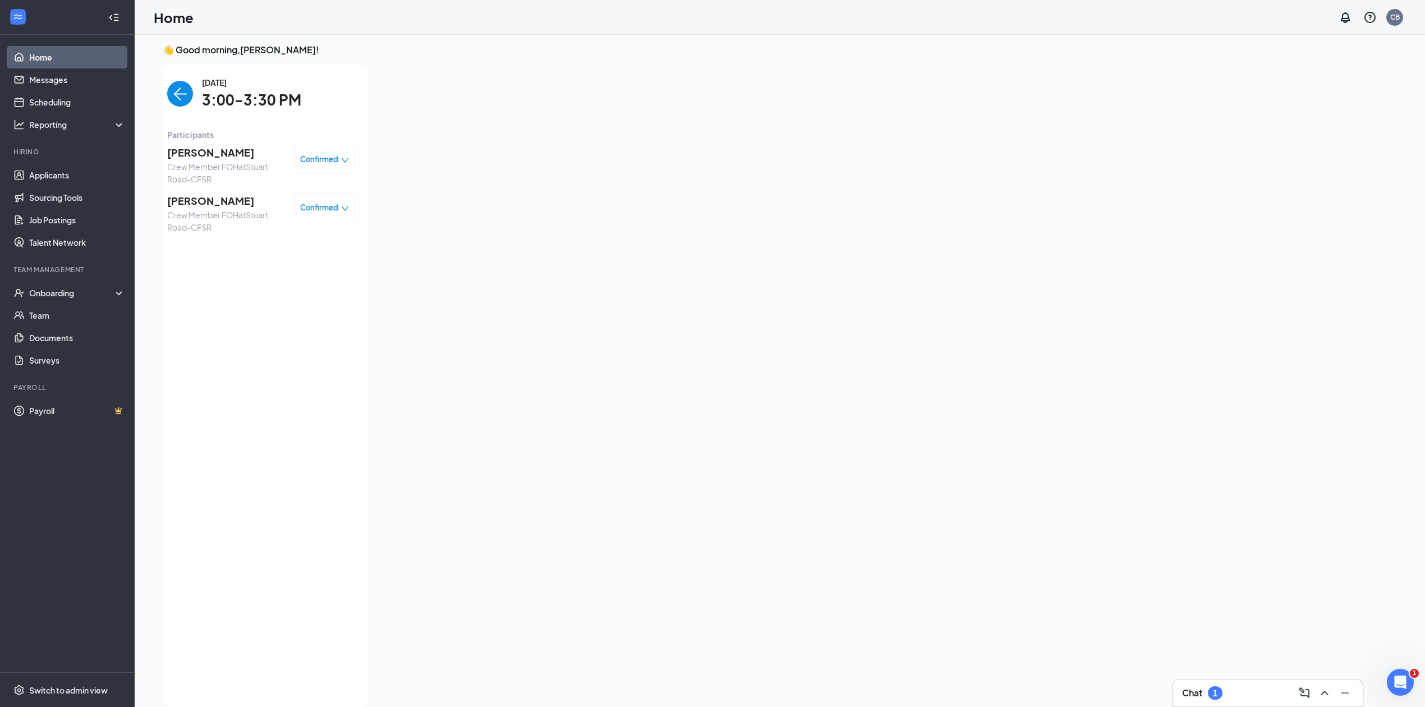
click at [180, 94] on img "back-button" at bounding box center [180, 94] width 26 height 26
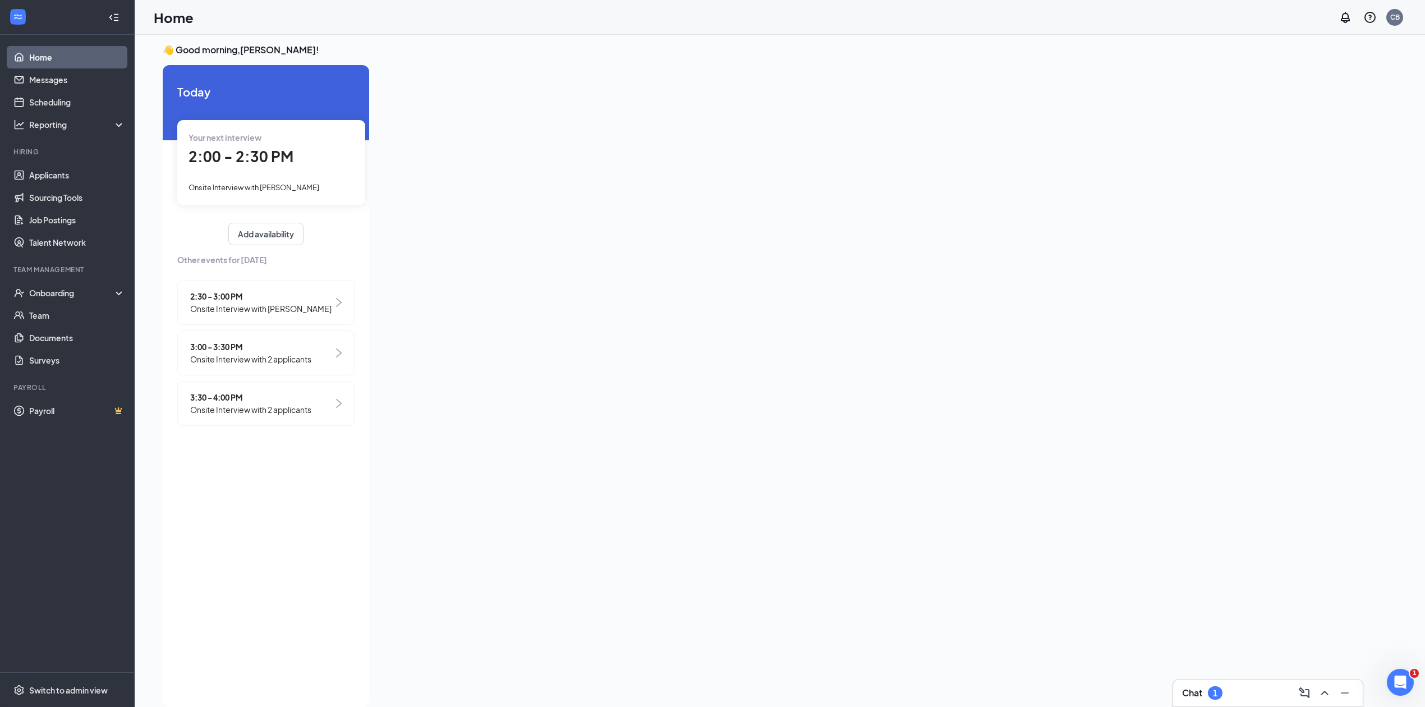
click at [270, 174] on div "Your next interview 2:00 - 2:30 PM Onsite Interview with [PERSON_NAME]" at bounding box center [271, 162] width 188 height 84
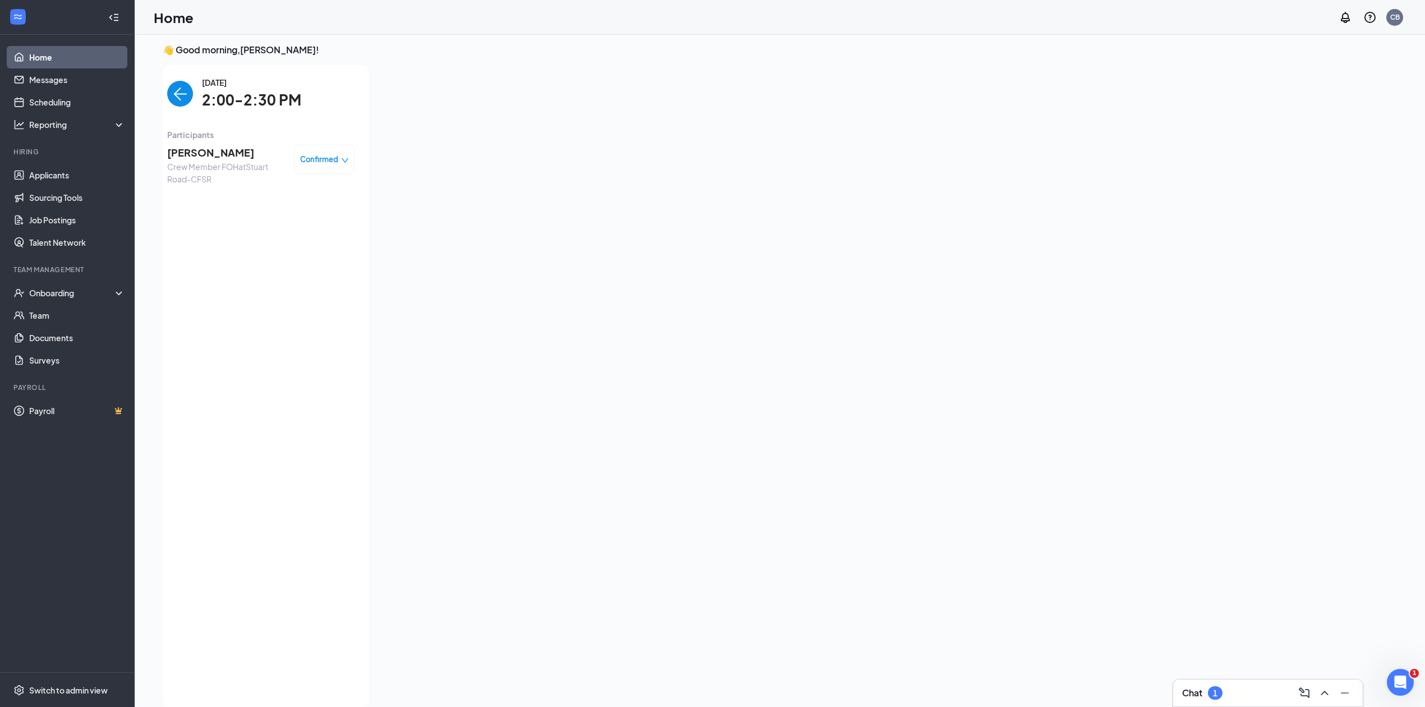
click at [224, 153] on span "[PERSON_NAME]" at bounding box center [226, 153] width 118 height 16
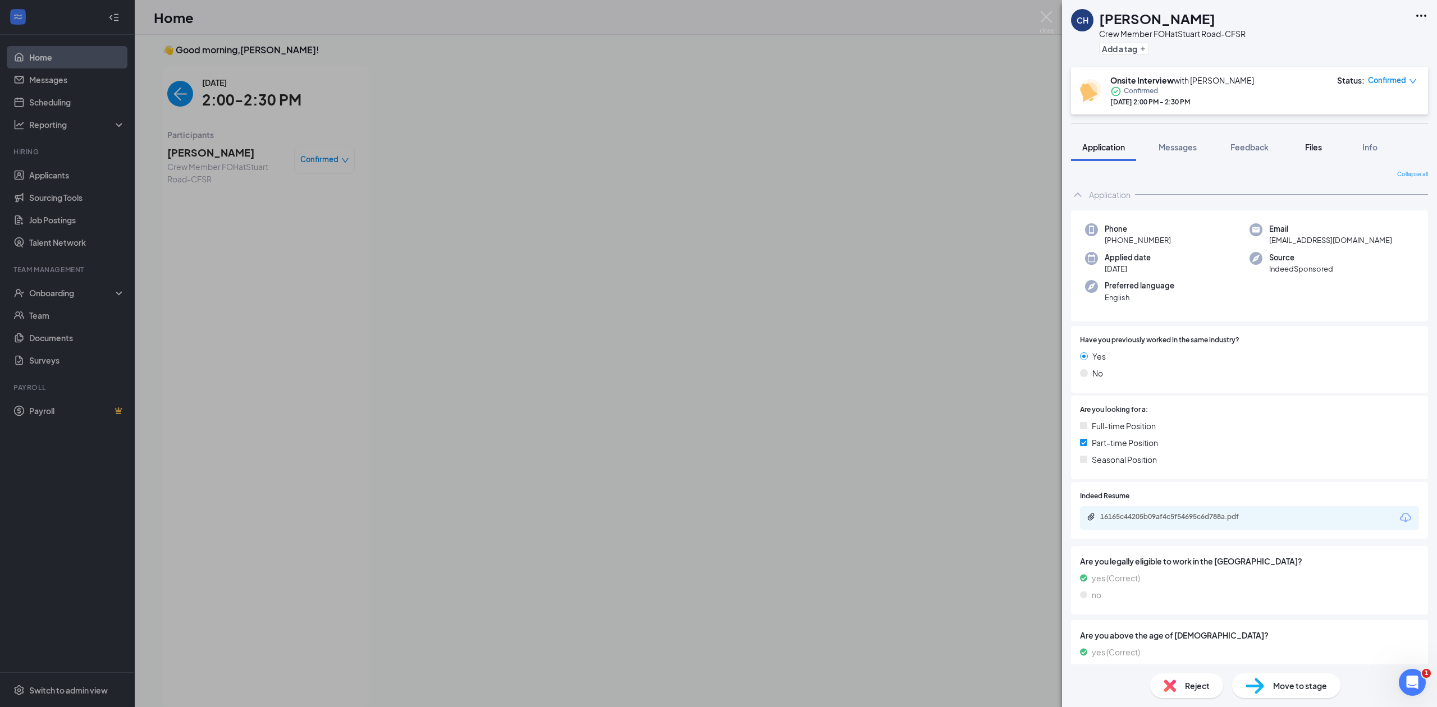
click at [1318, 151] on span "Files" at bounding box center [1313, 147] width 17 height 10
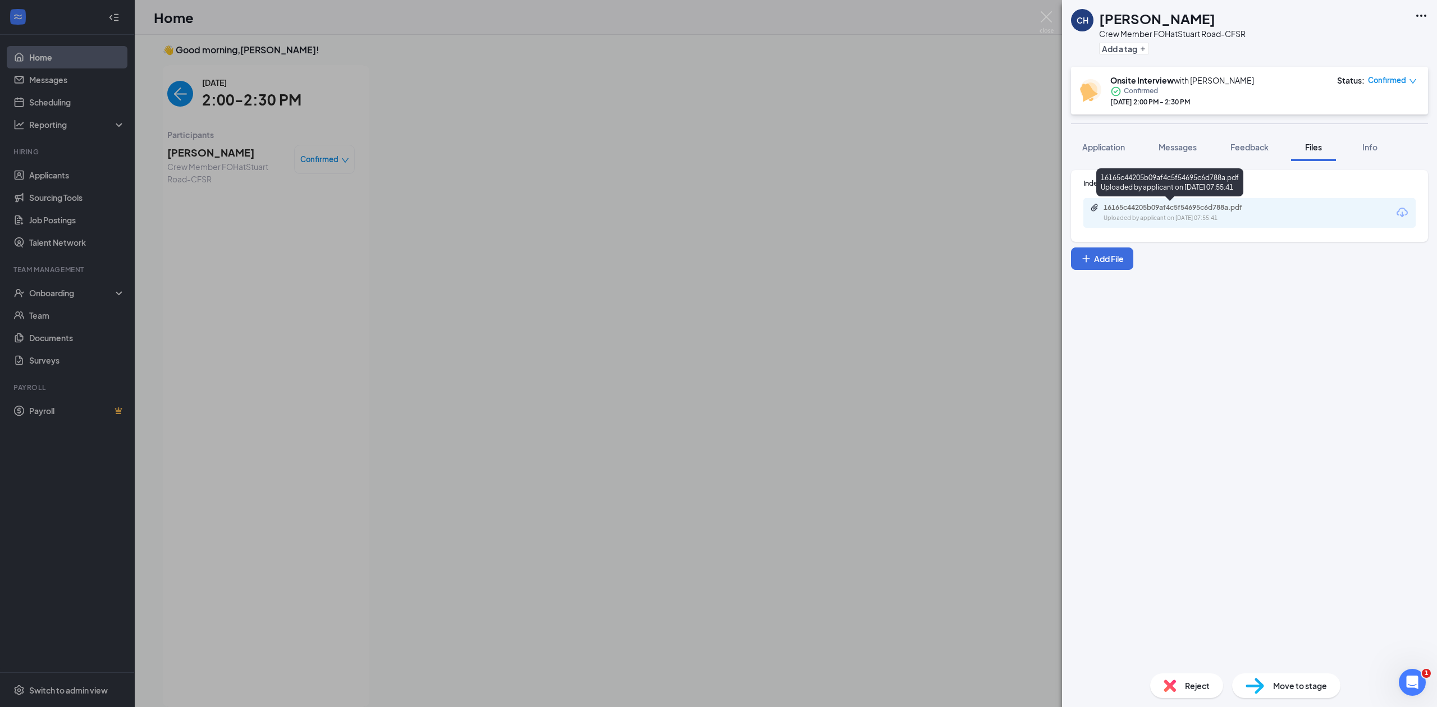
click at [1237, 212] on div "16165c44205b09af4c5f54695c6d788a.pdf Uploaded by applicant on [DATE] 07:55:41" at bounding box center [1181, 213] width 182 height 20
click at [512, 108] on div "CH [PERSON_NAME] Crew Member FOH at [GEOGRAPHIC_DATA]-CFSR Add a tag Onsite Int…" at bounding box center [718, 353] width 1437 height 707
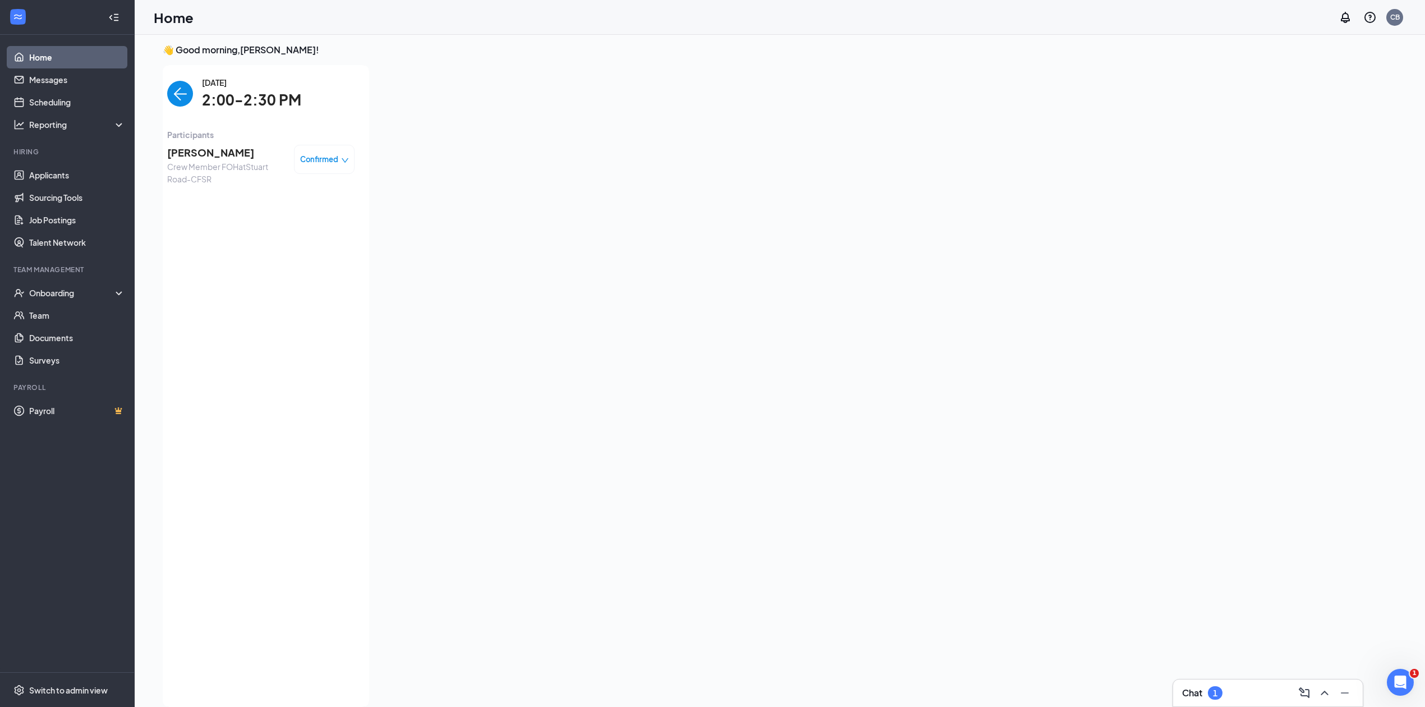
click at [180, 95] on img "back-button" at bounding box center [180, 94] width 26 height 26
